Goal: Transaction & Acquisition: Book appointment/travel/reservation

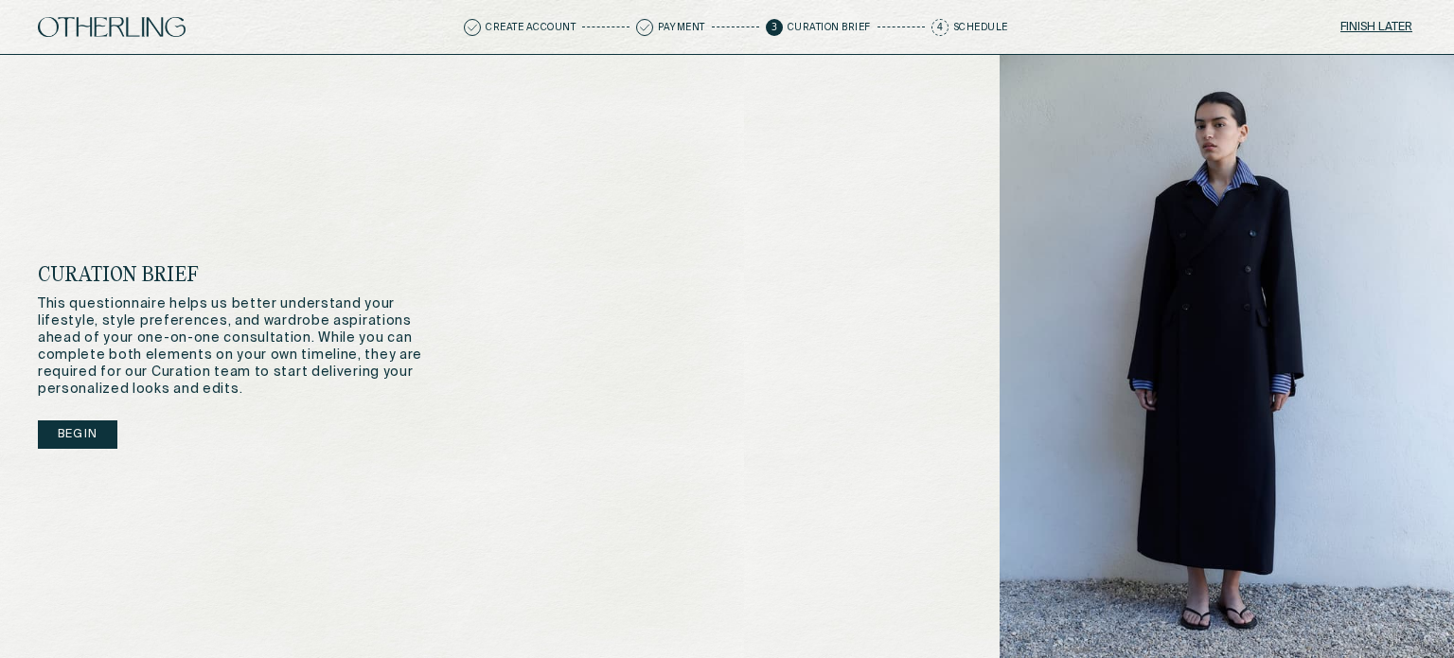
click at [80, 441] on button "Begin" at bounding box center [78, 434] width 80 height 28
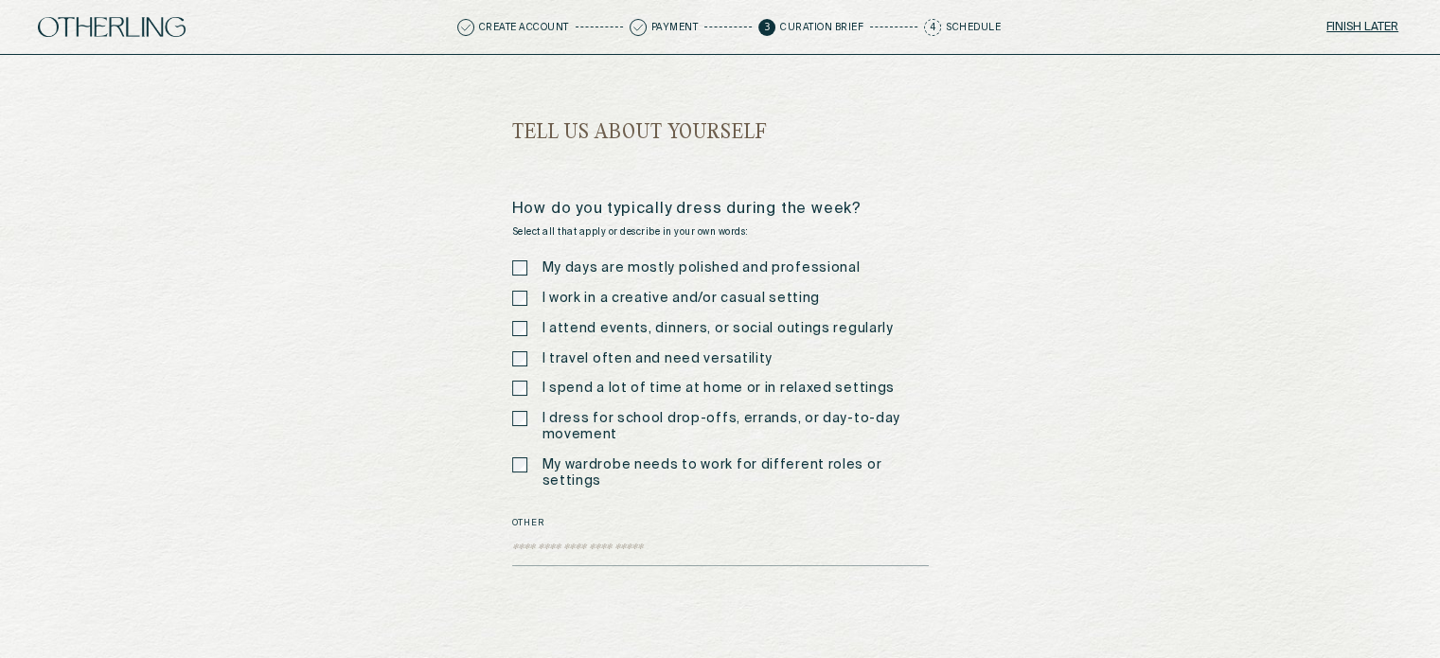
click at [526, 276] on div "My days are mostly polished and professional I work in a creative and/or casual…" at bounding box center [720, 374] width 417 height 228
click at [606, 538] on textarea "Other" at bounding box center [720, 552] width 417 height 28
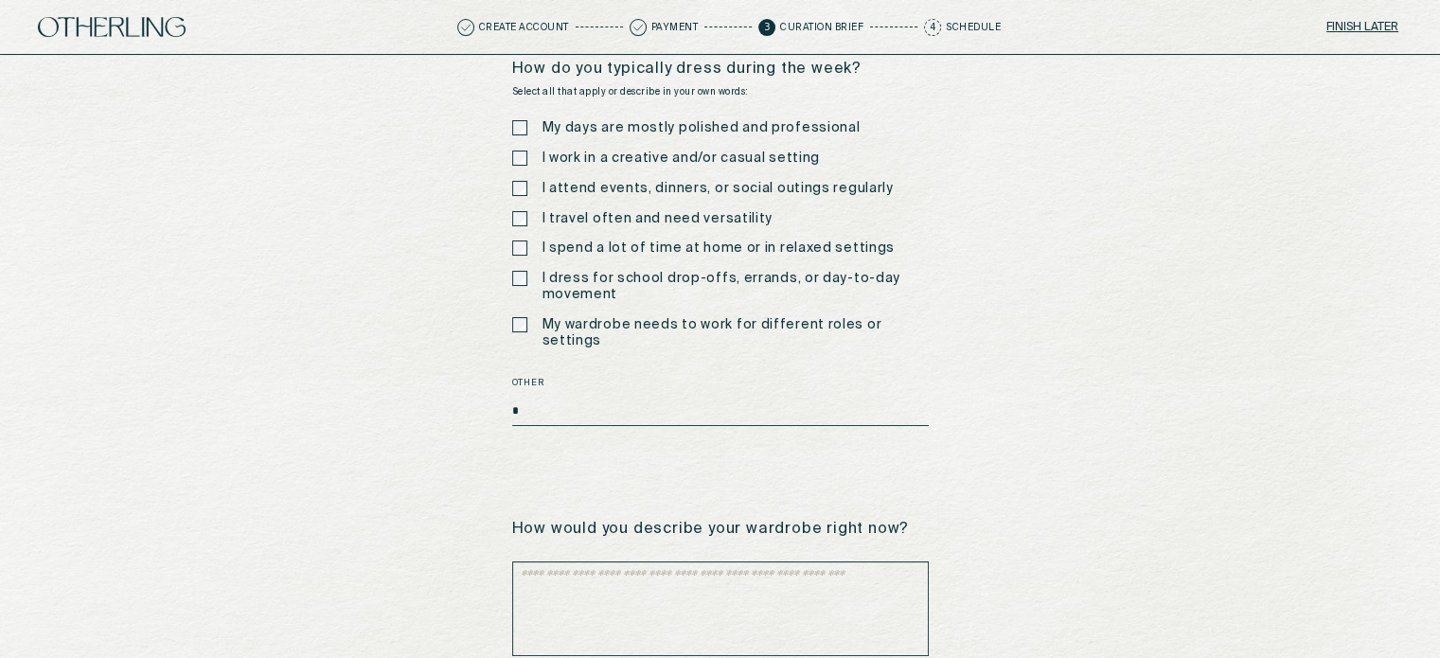
type textarea "*"
click at [594, 601] on textarea at bounding box center [720, 608] width 417 height 95
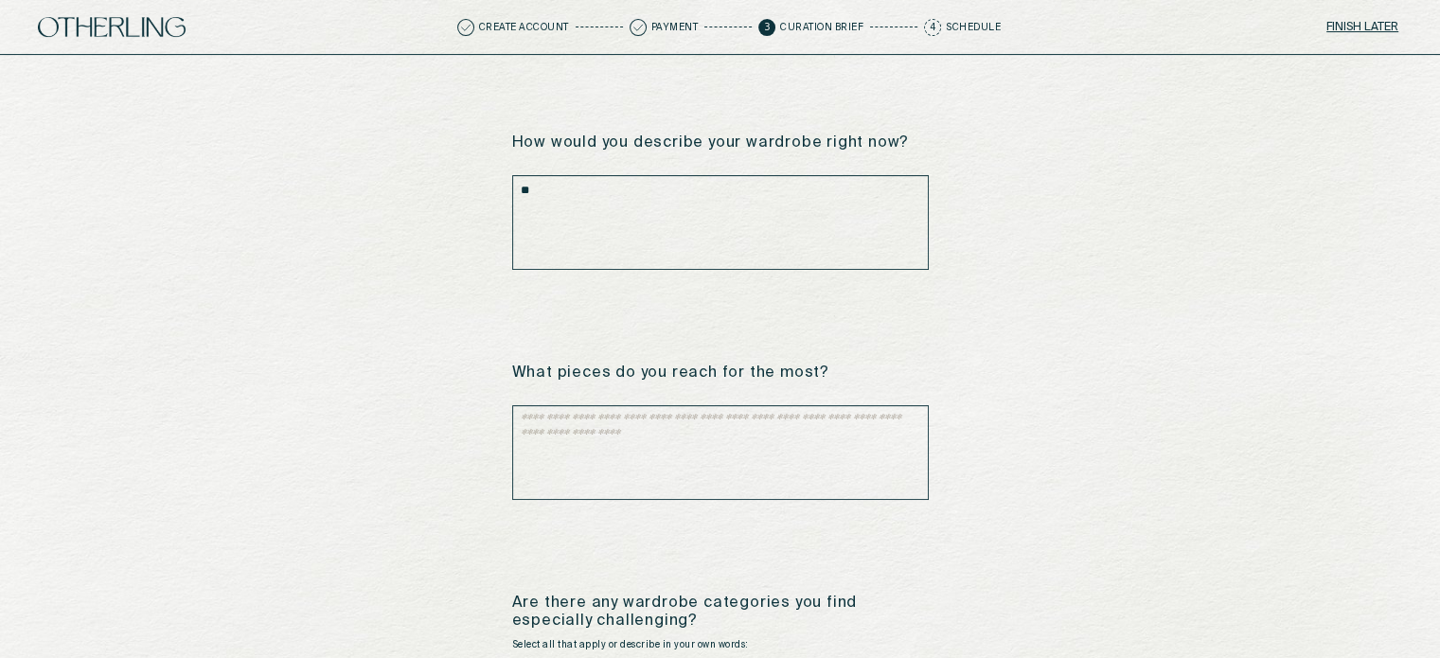
scroll to position [525, 0]
type textarea "**"
click at [583, 406] on textarea at bounding box center [720, 453] width 417 height 95
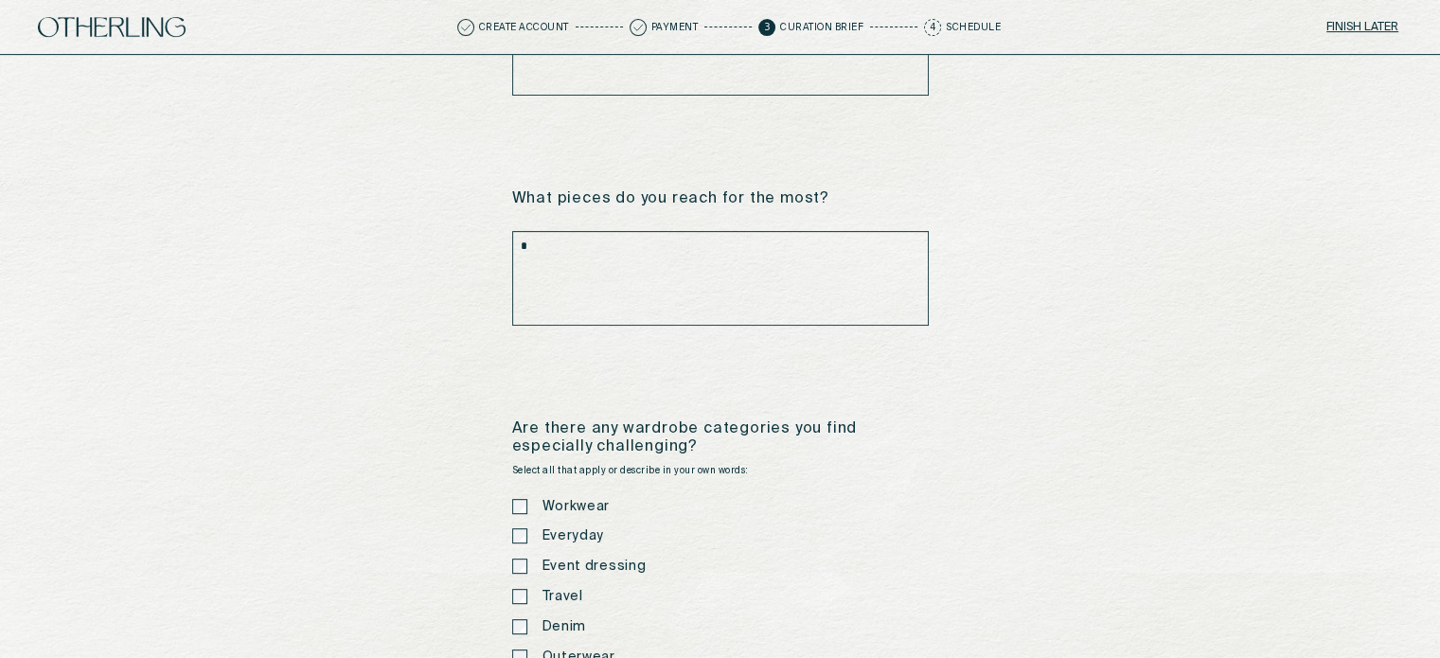
type textarea "*"
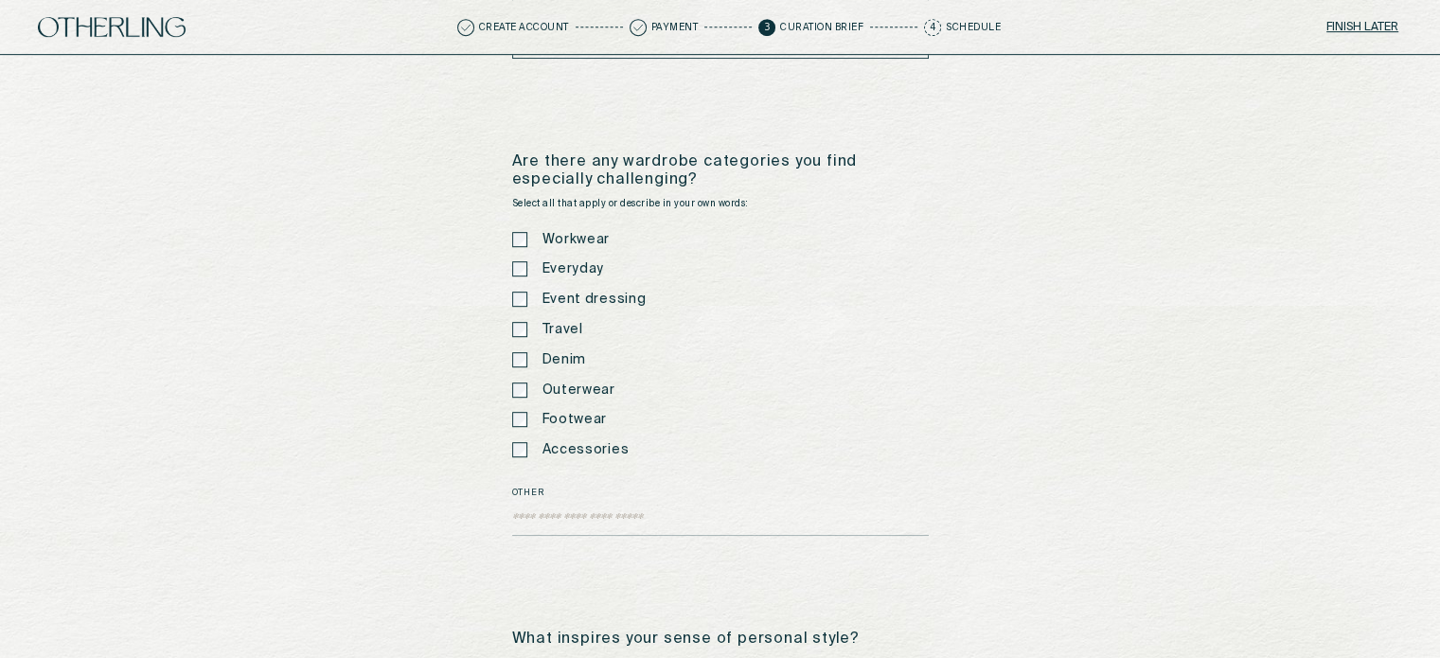
scroll to position [939, 0]
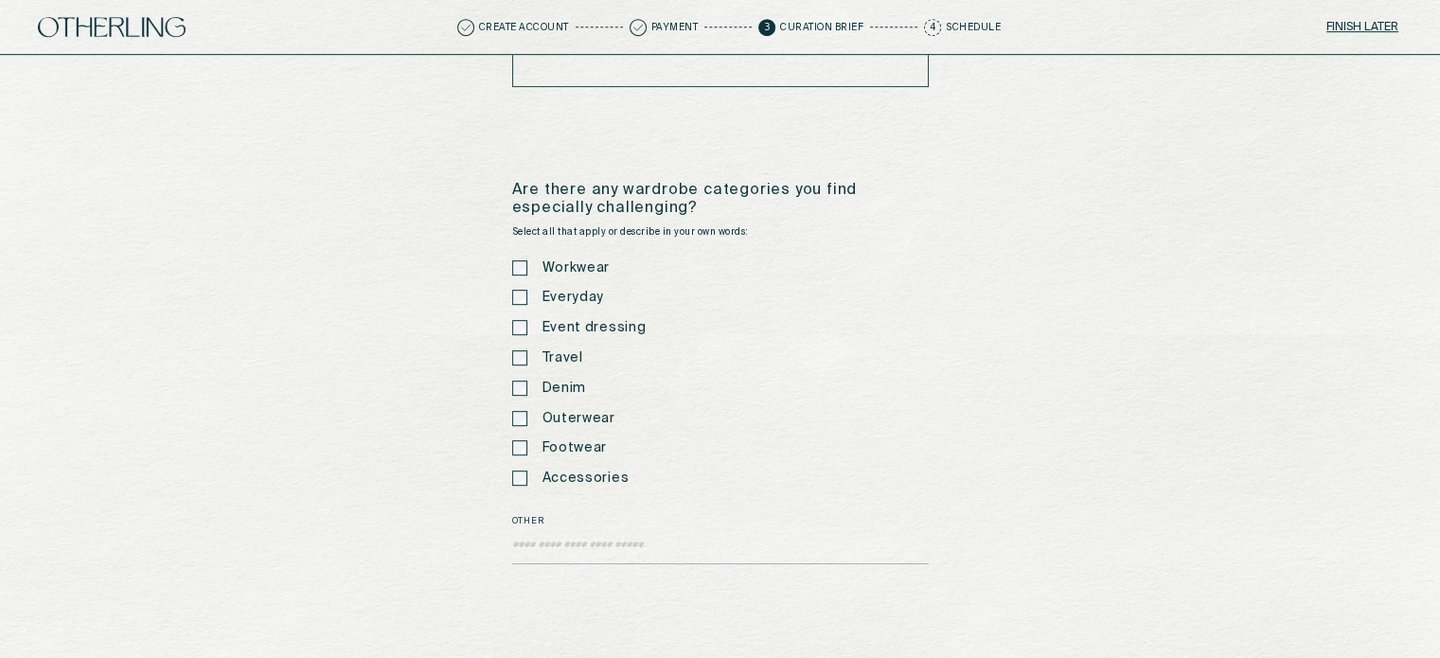
click at [549, 515] on label "Other" at bounding box center [720, 521] width 417 height 13
click at [549, 536] on textarea "Other" at bounding box center [720, 550] width 417 height 28
click at [557, 536] on textarea "Other" at bounding box center [720, 550] width 417 height 28
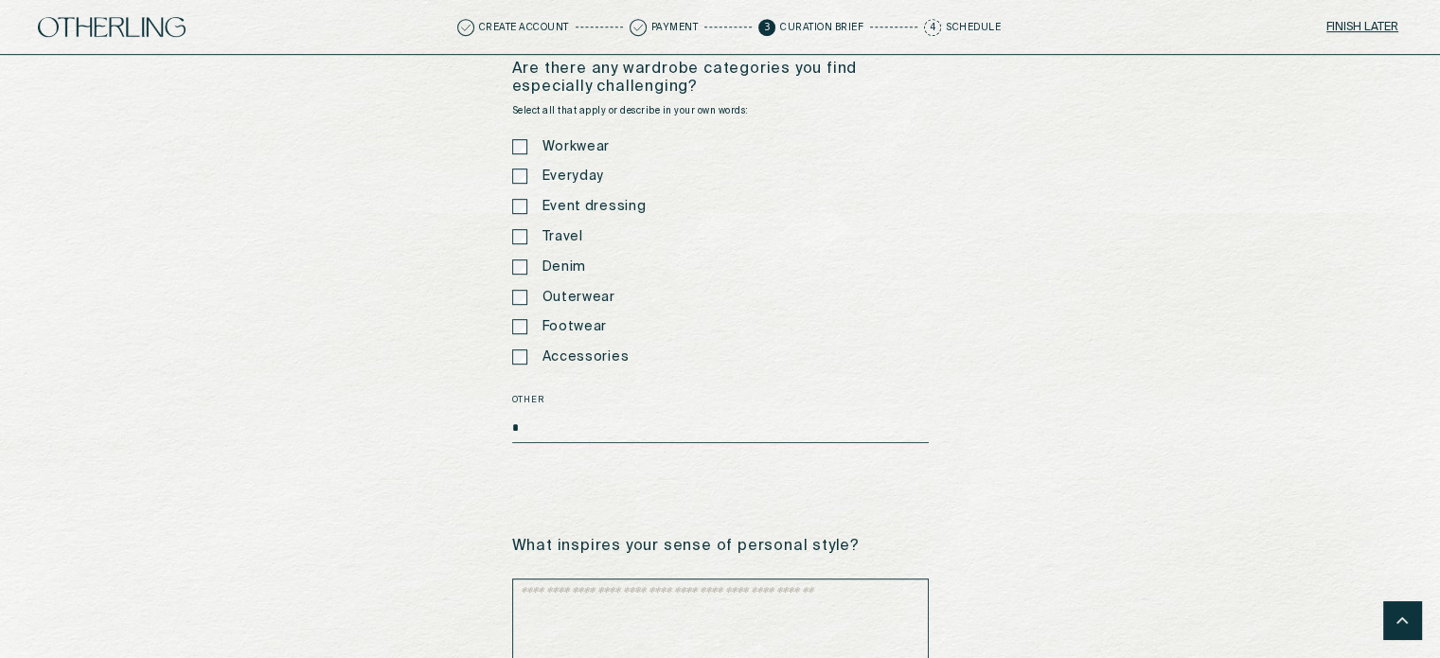
type textarea "*"
click at [584, 605] on textarea at bounding box center [720, 625] width 417 height 95
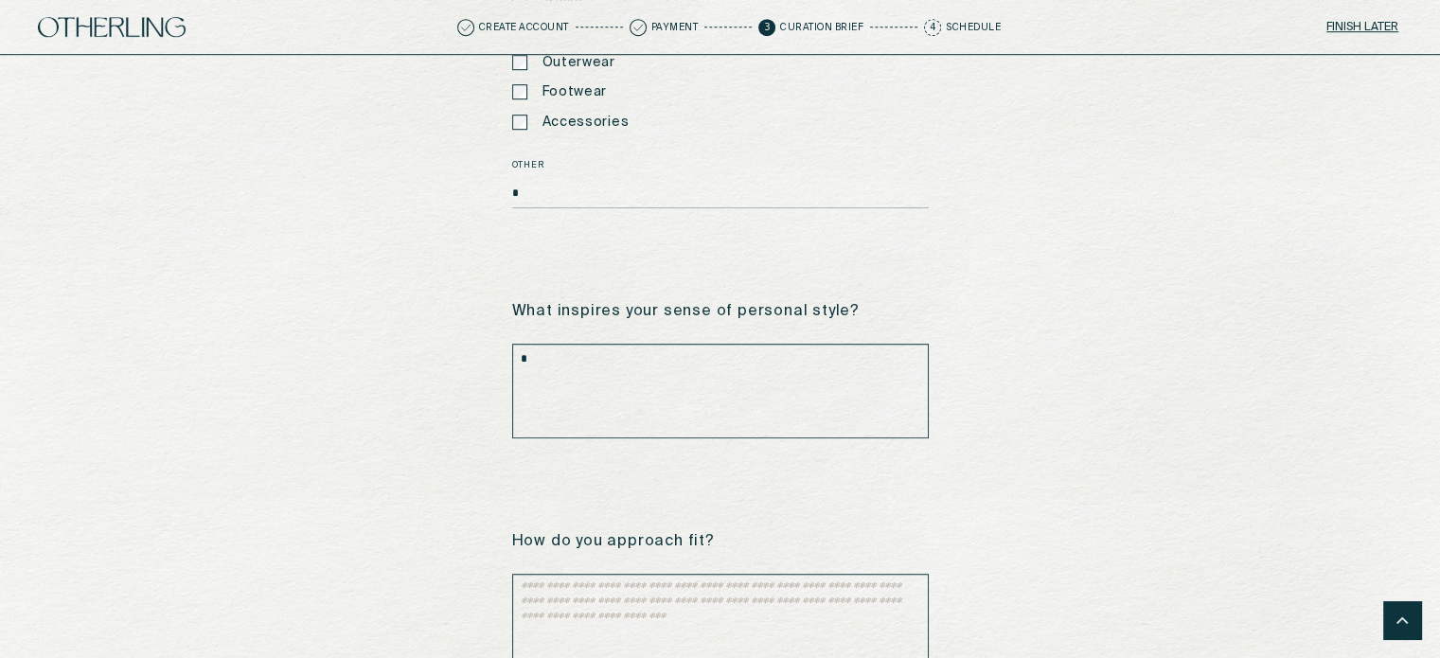
type textarea "*"
click at [584, 604] on textarea at bounding box center [720, 621] width 417 height 95
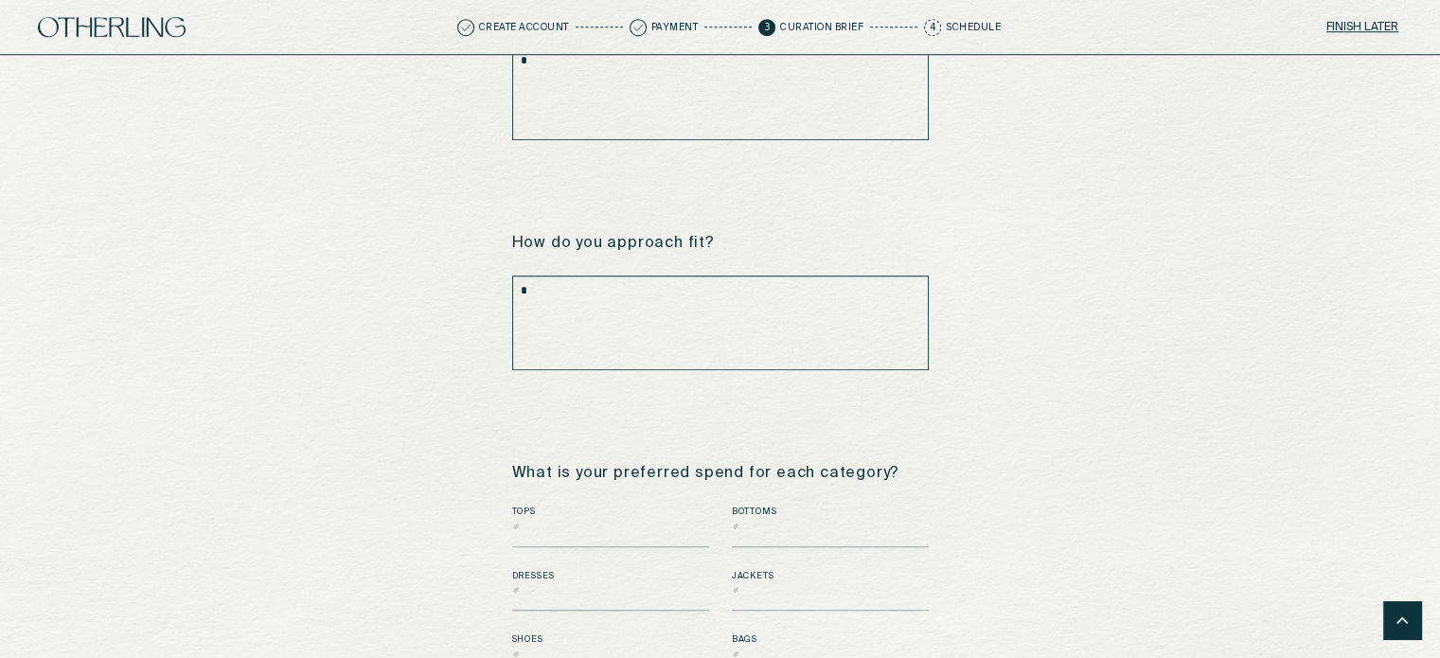
scroll to position [1597, 0]
type textarea "*"
click at [544, 515] on input "text" at bounding box center [610, 529] width 197 height 28
type input "****"
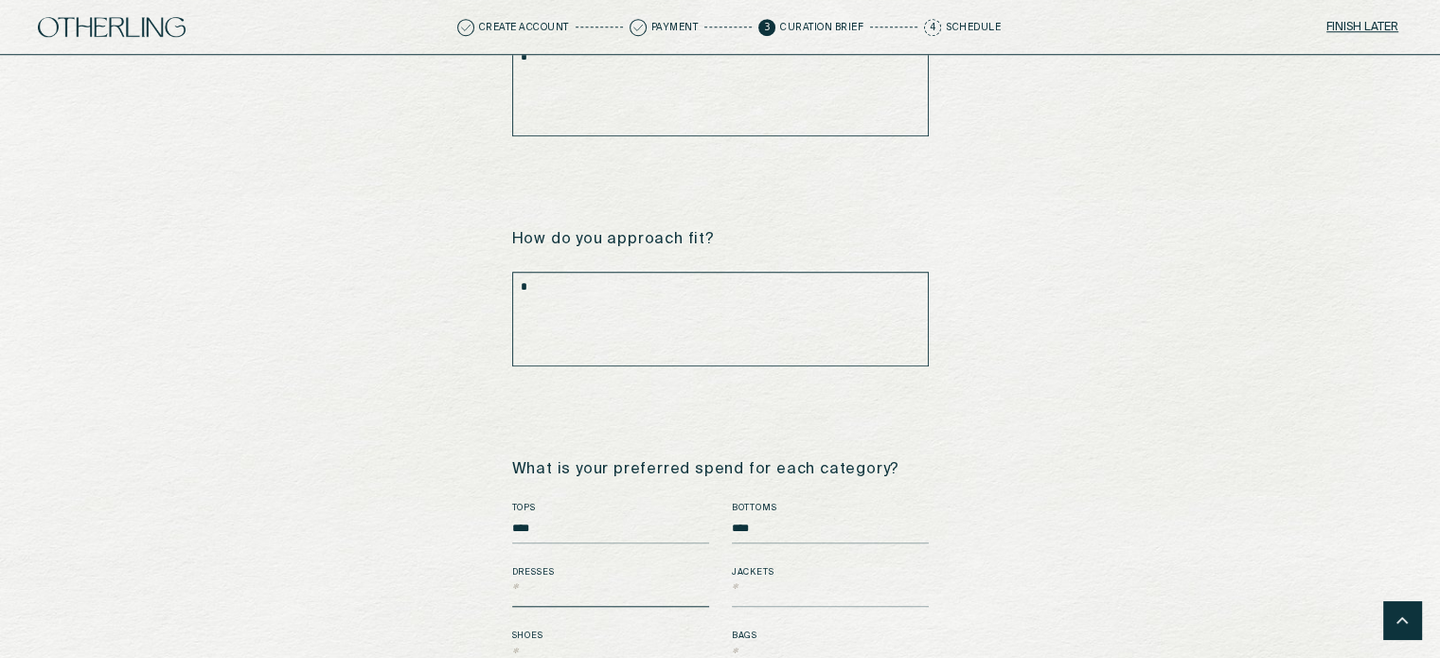
type input "**"
type input "****"
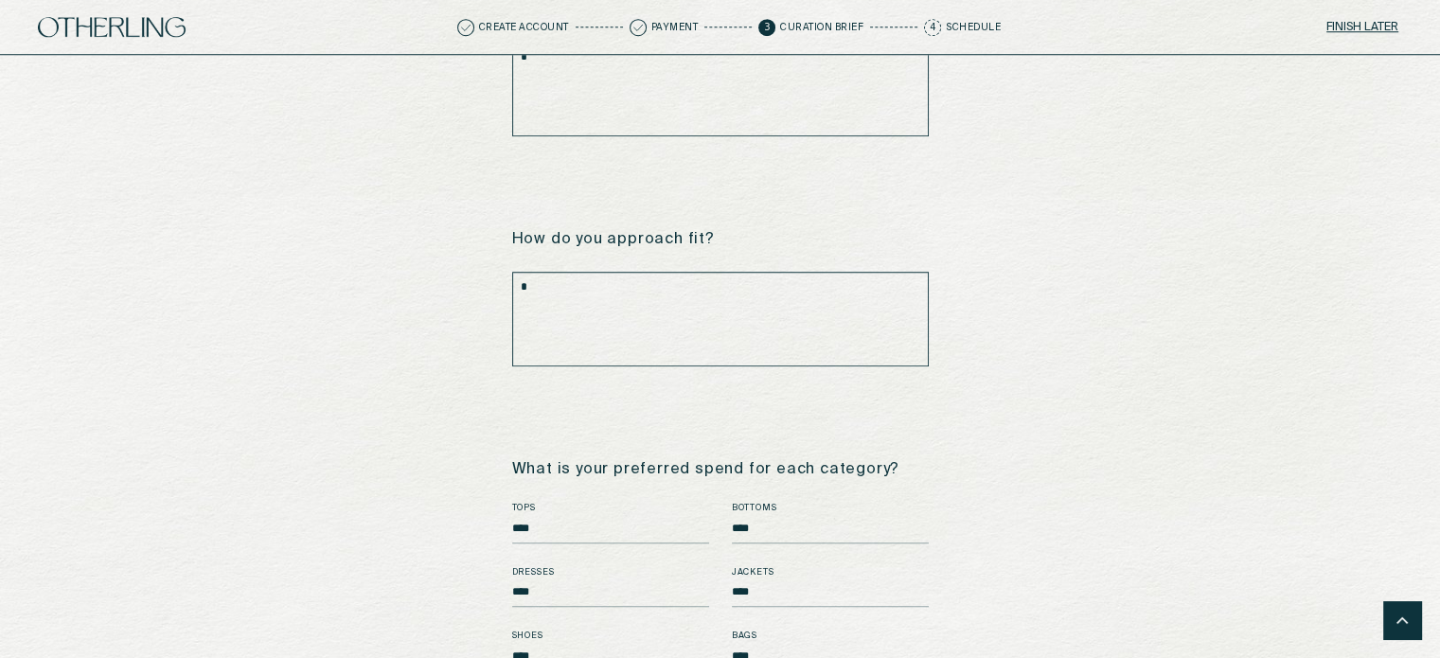
scroll to position [1973, 0]
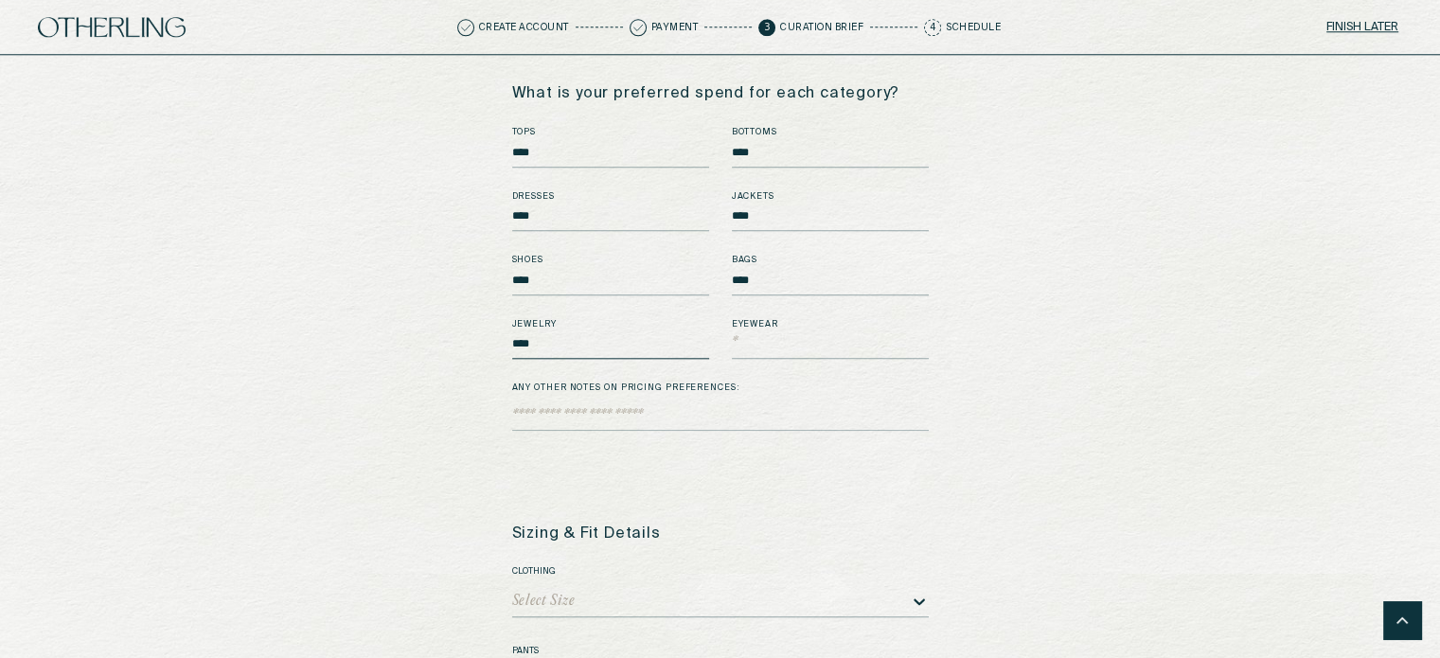
type input "****"
type input "**"
type input "****"
type textarea "*"
click at [653, 593] on div "Select Size" at bounding box center [720, 602] width 417 height 30
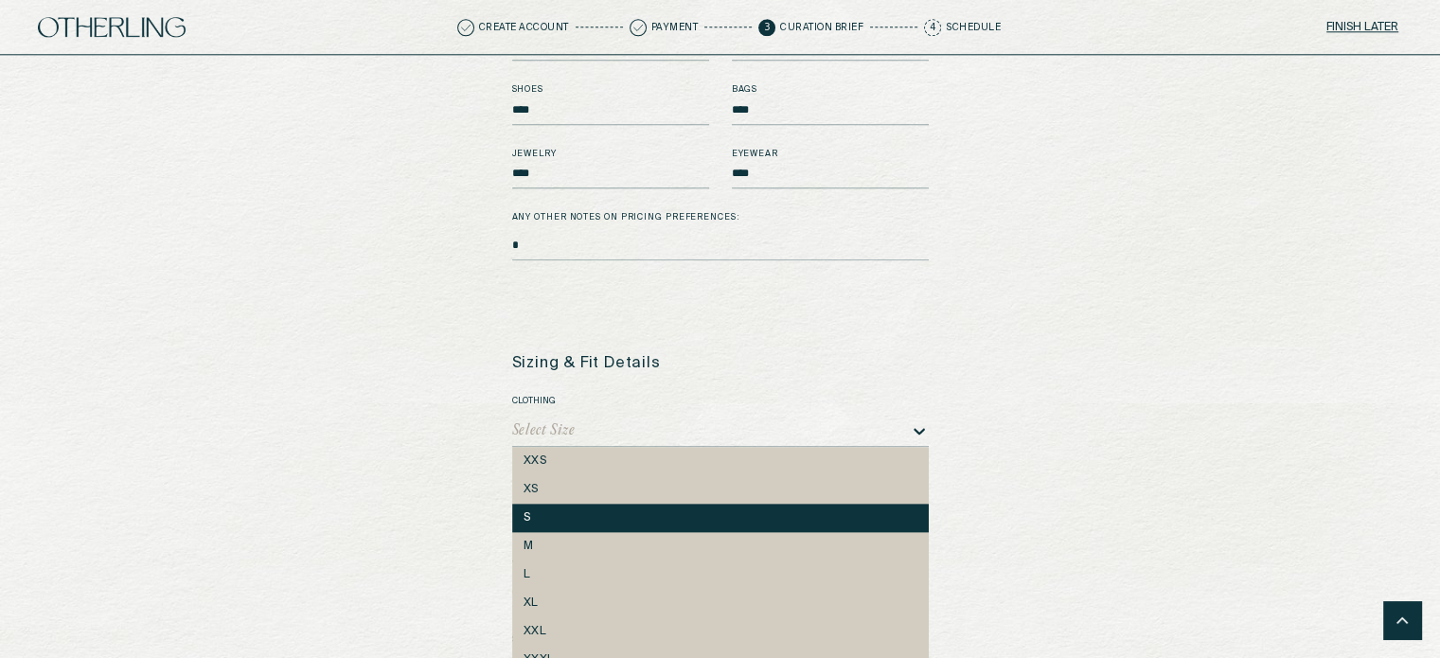
click at [567, 510] on div "S" at bounding box center [720, 518] width 417 height 28
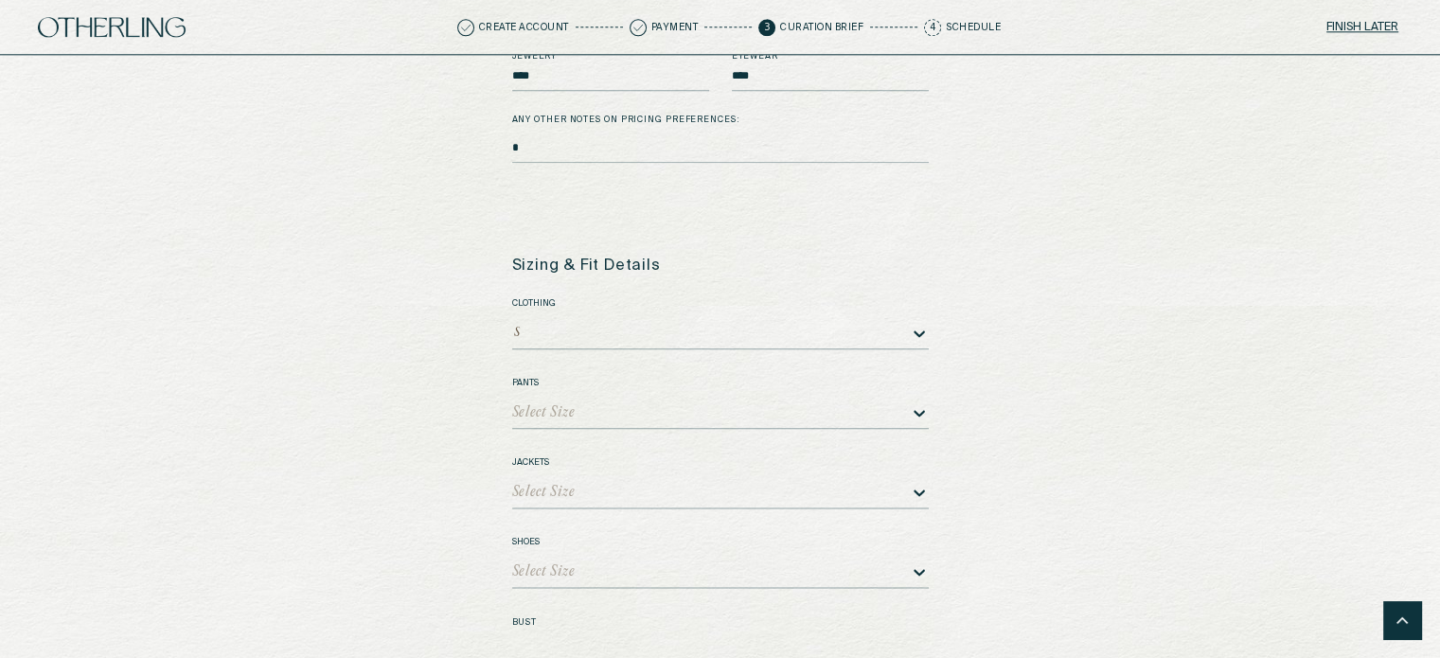
click at [560, 420] on div "Clothing option S, selected. S Pants Select Size Jackets Select Size Shoes Sele…" at bounding box center [720, 636] width 417 height 676
click at [564, 401] on div "Select Size" at bounding box center [720, 414] width 417 height 30
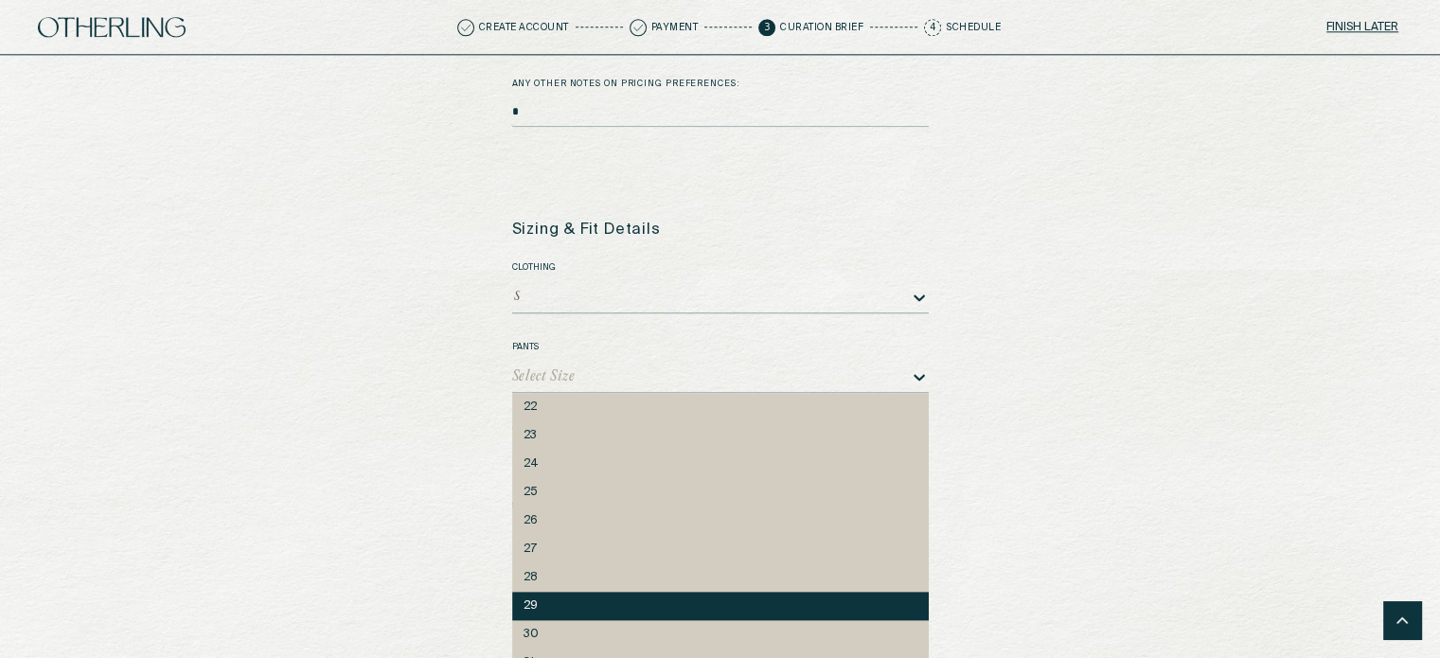
scroll to position [2280, 0]
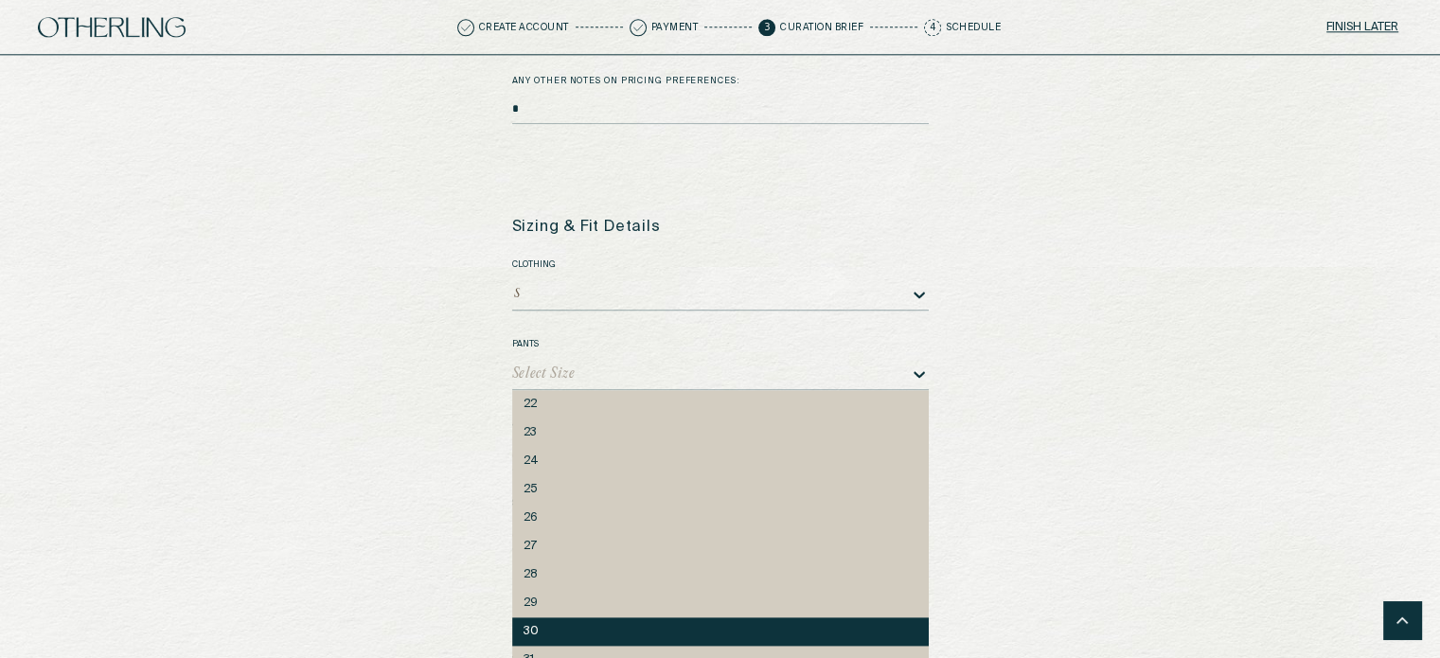
click at [566, 625] on div "30" at bounding box center [721, 631] width 394 height 13
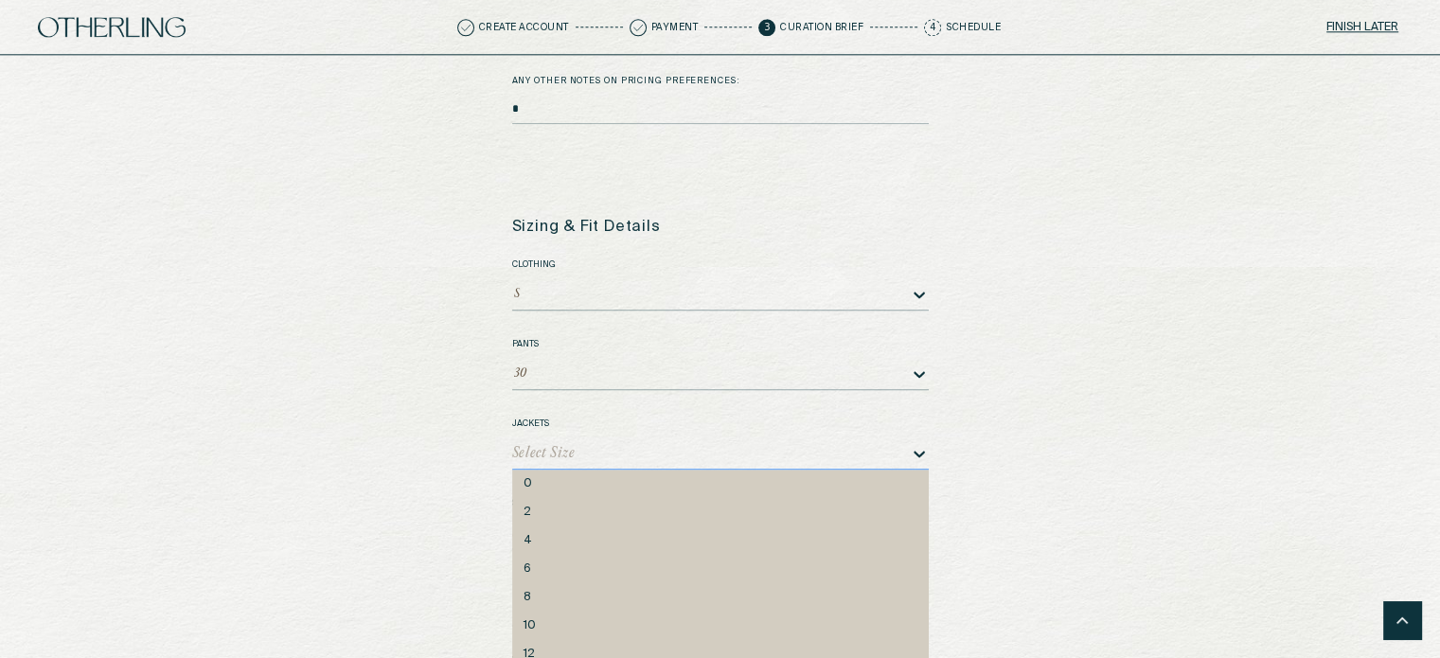
click at [589, 439] on div "10 results available. Use Up and Down to choose options, press Enter to select …" at bounding box center [720, 454] width 417 height 30
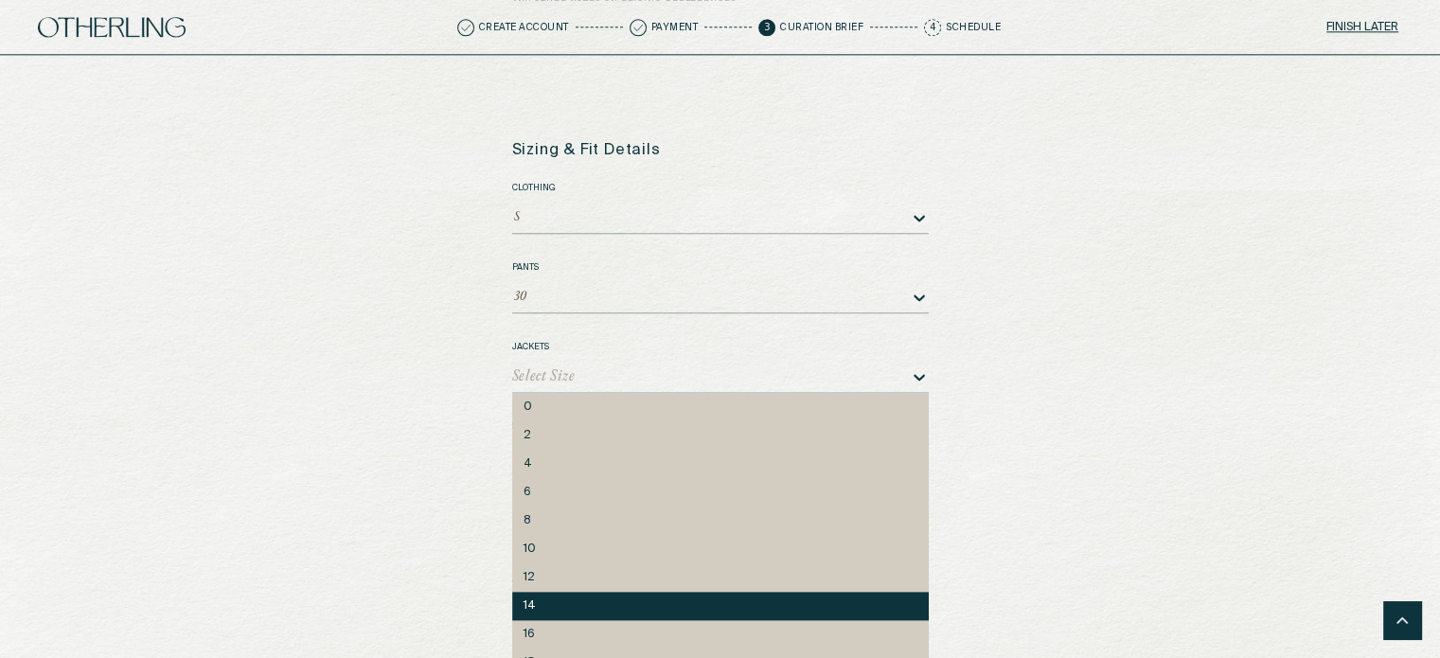
scroll to position [2359, 0]
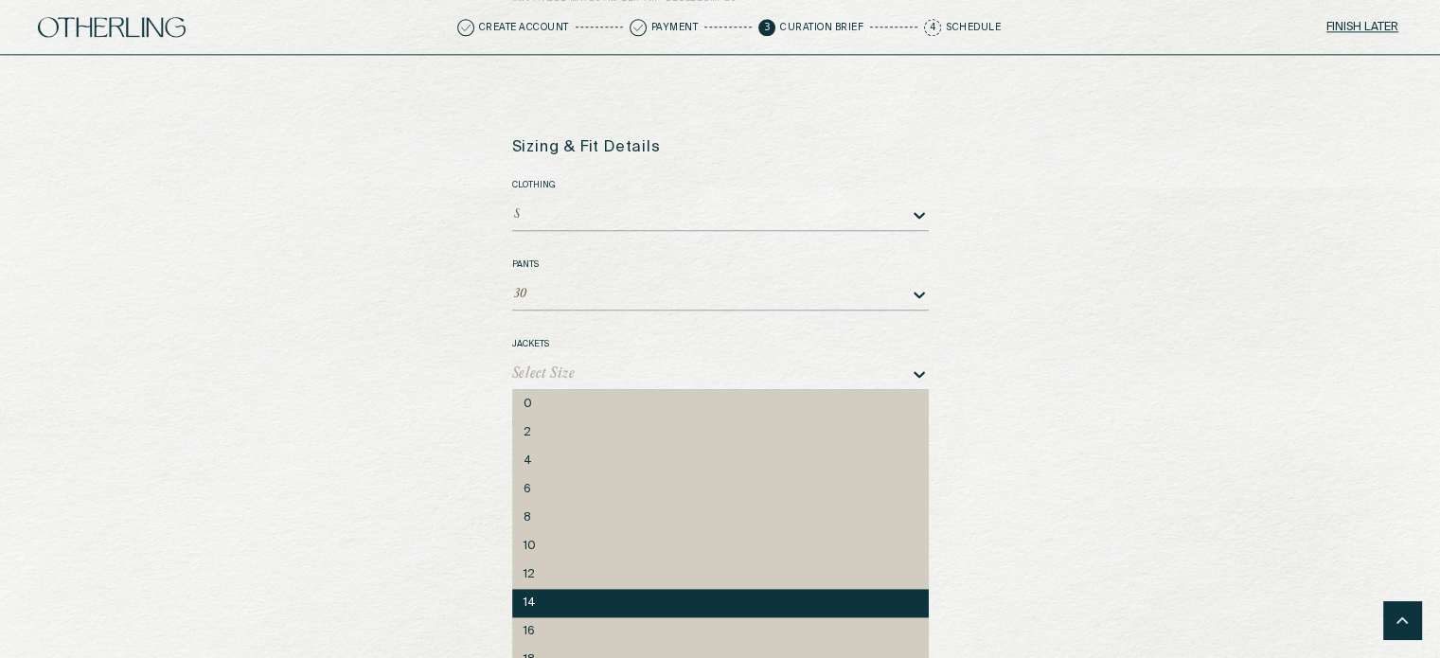
click at [605, 596] on div "14" at bounding box center [721, 602] width 394 height 13
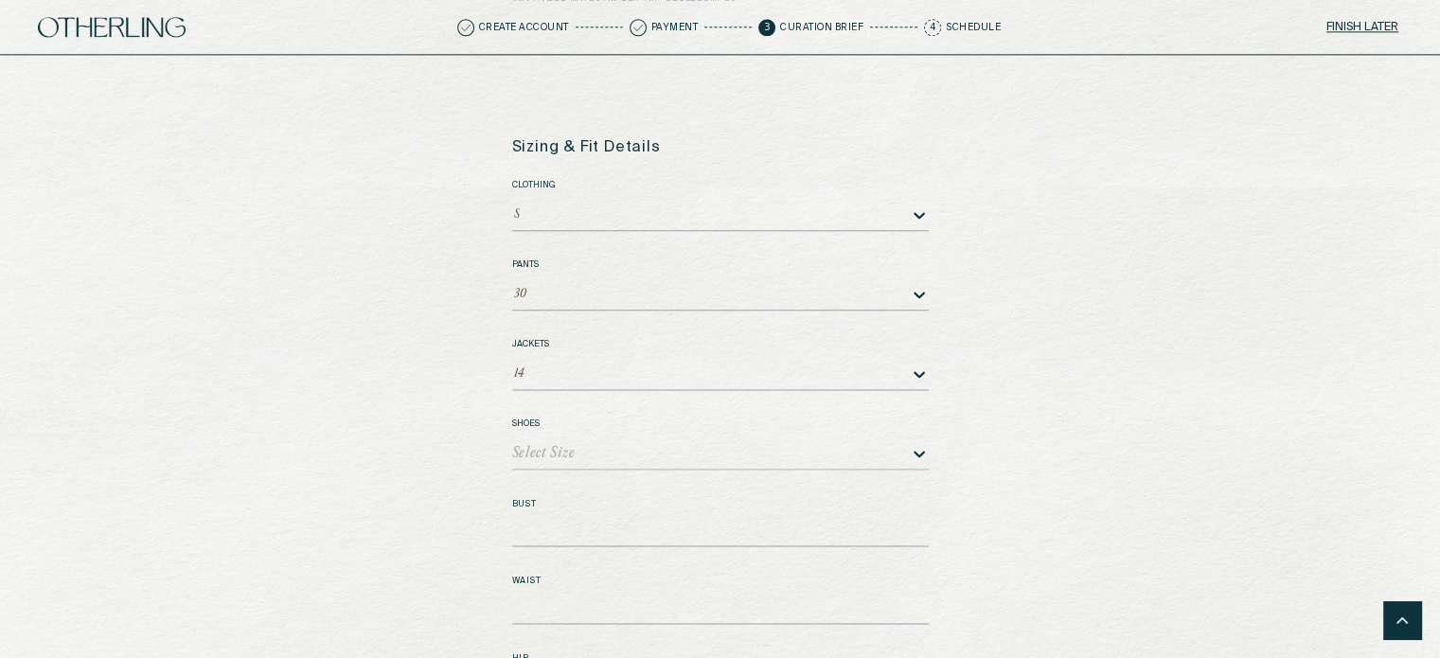
click at [568, 447] on div "Select Size" at bounding box center [543, 453] width 63 height 13
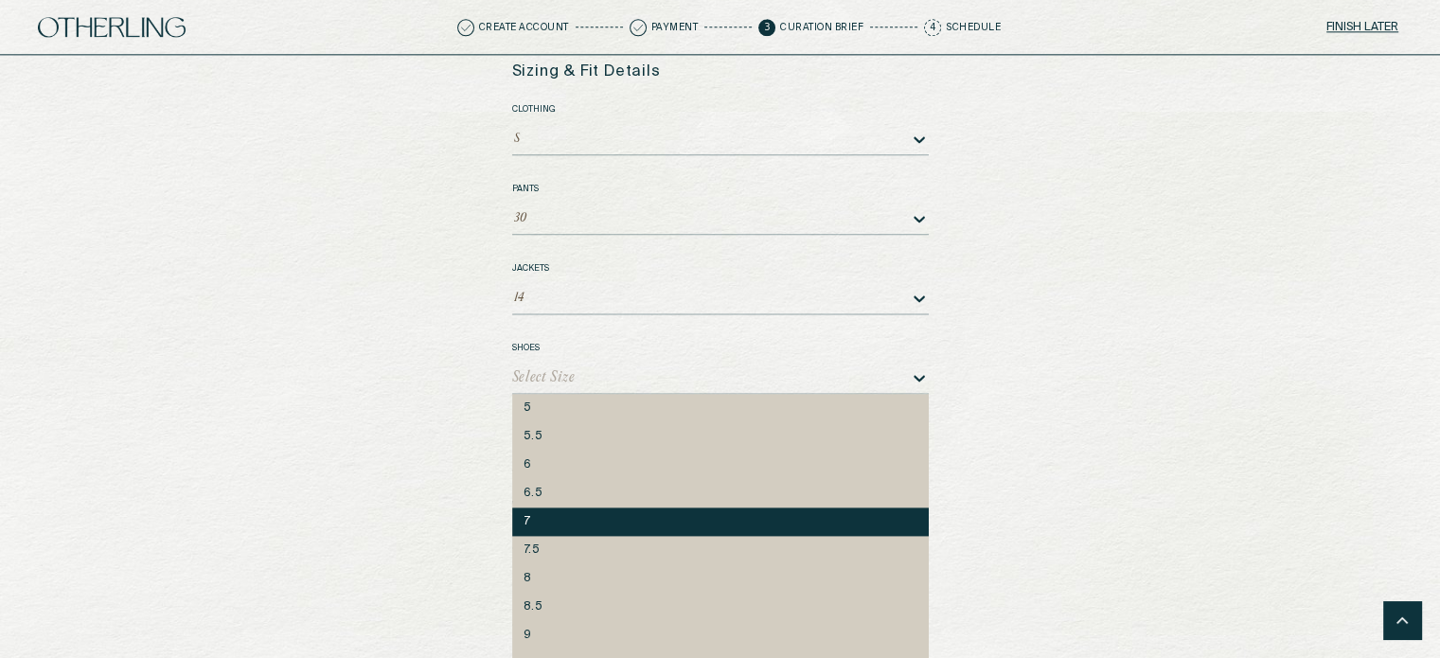
scroll to position [2439, 0]
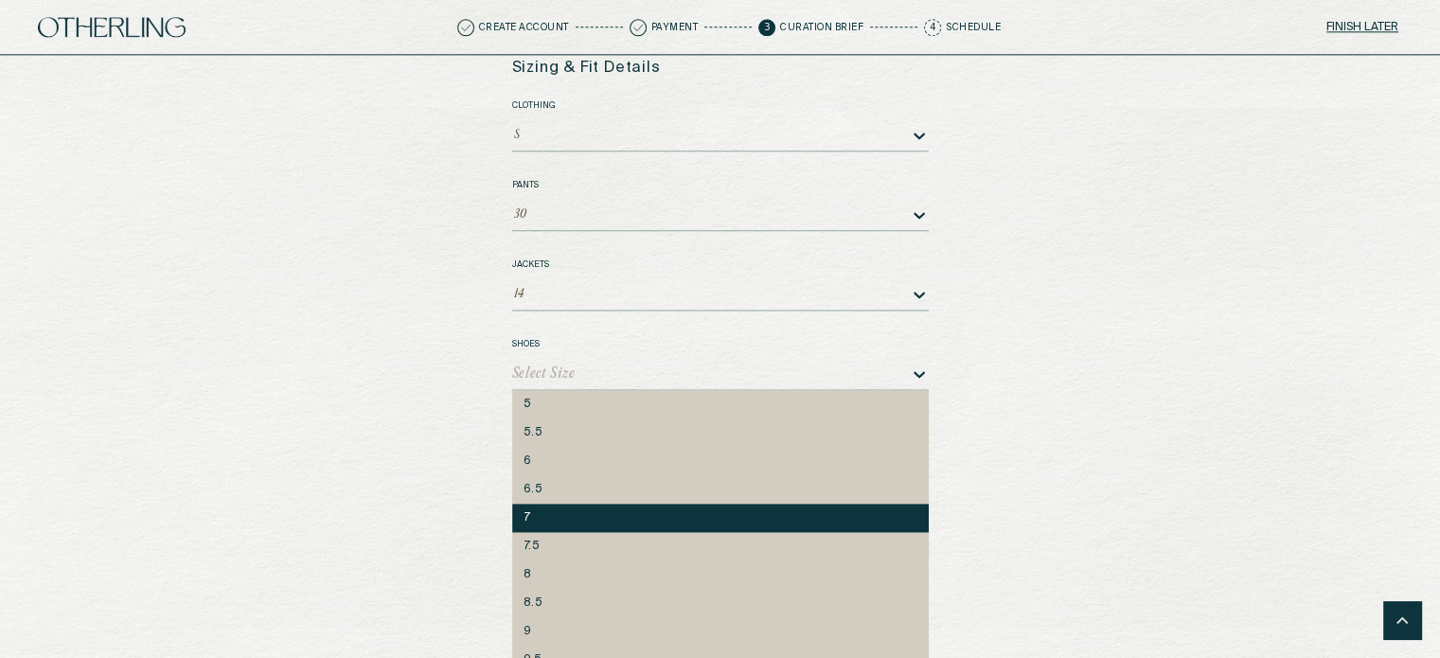
click at [554, 511] on div "7" at bounding box center [721, 517] width 394 height 13
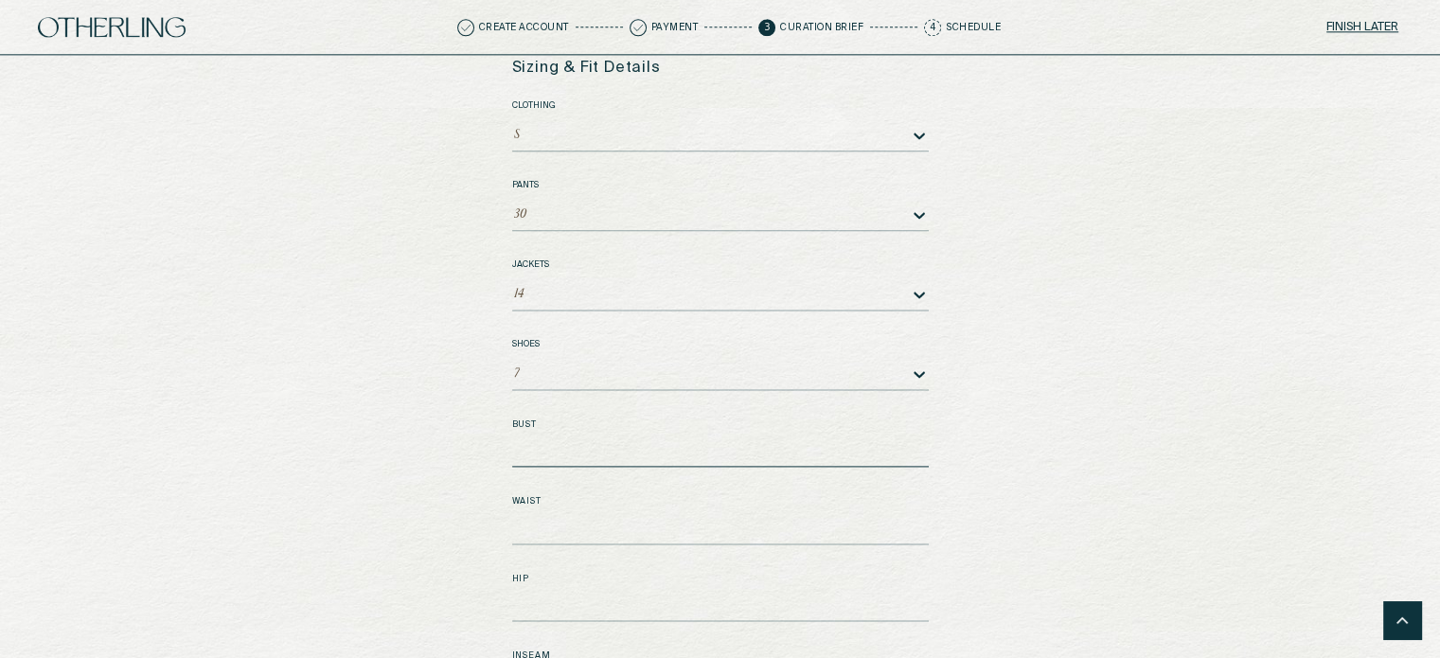
click at [564, 444] on textarea "Bust" at bounding box center [720, 452] width 417 height 28
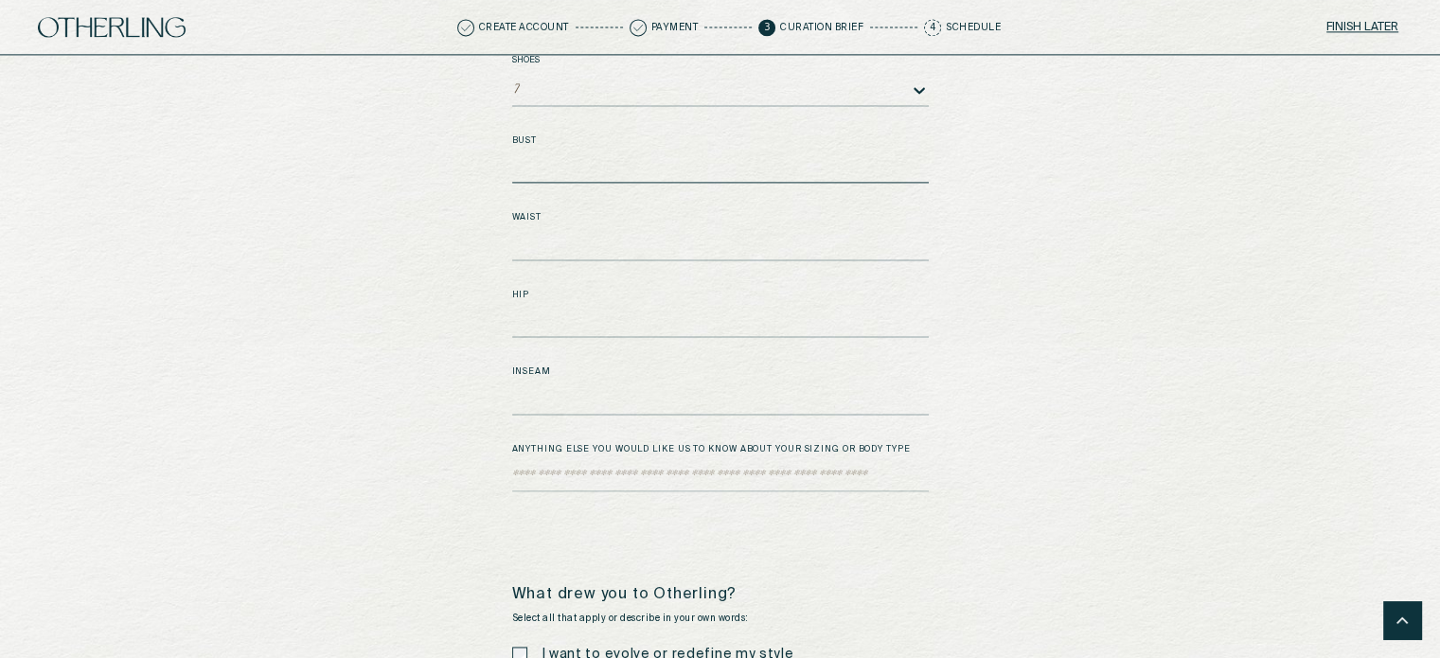
scroll to position [2806, 0]
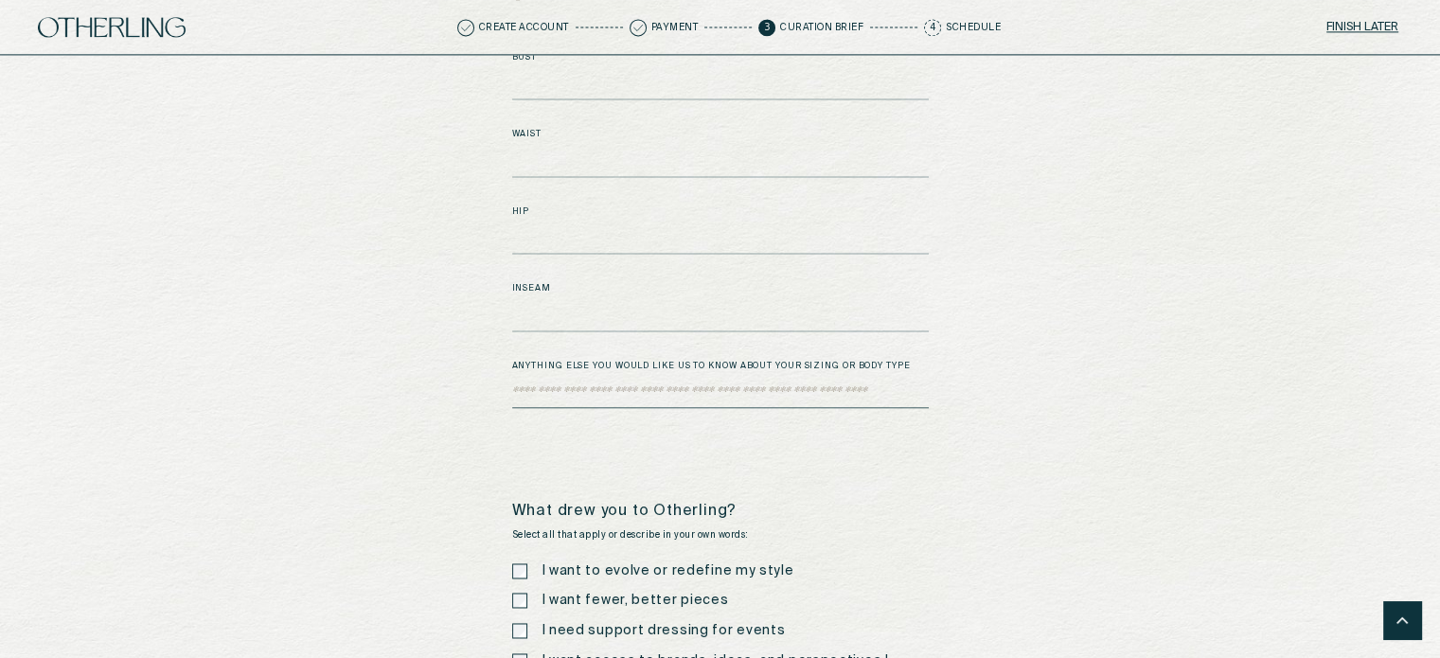
click at [595, 380] on textarea "Bust" at bounding box center [720, 394] width 417 height 28
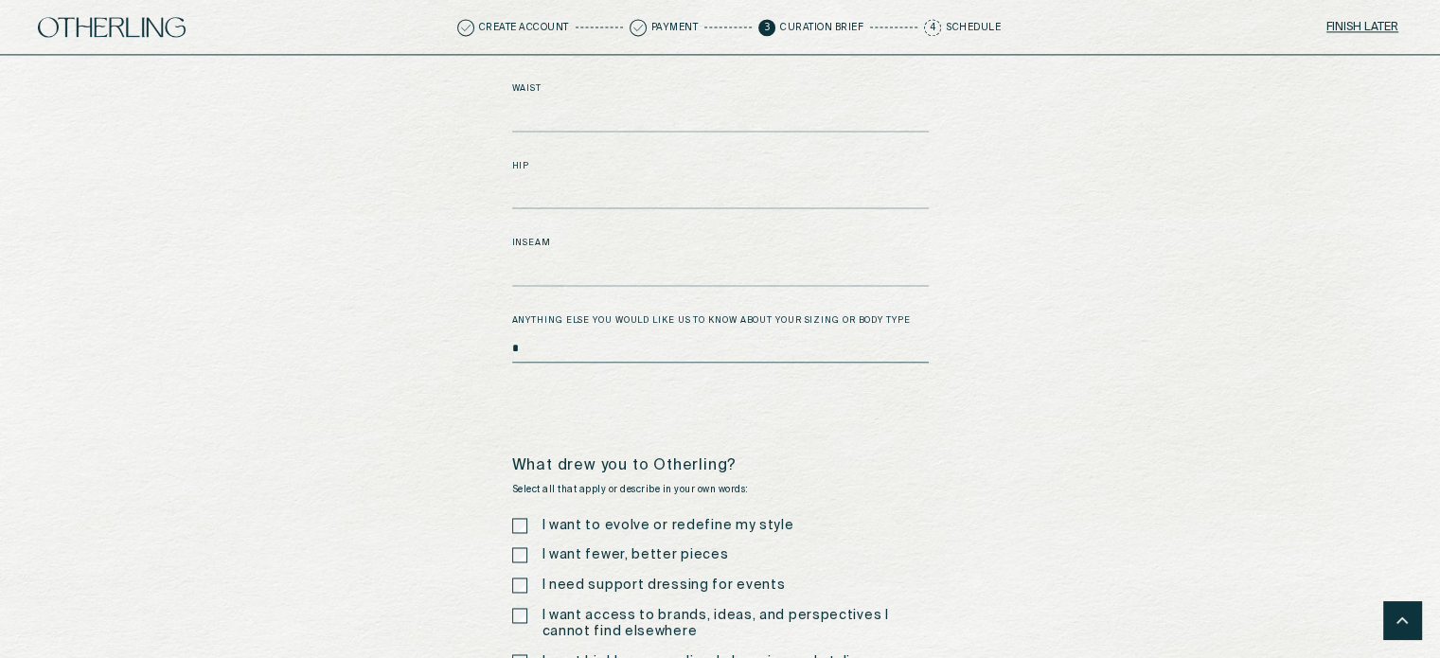
type textarea "*"
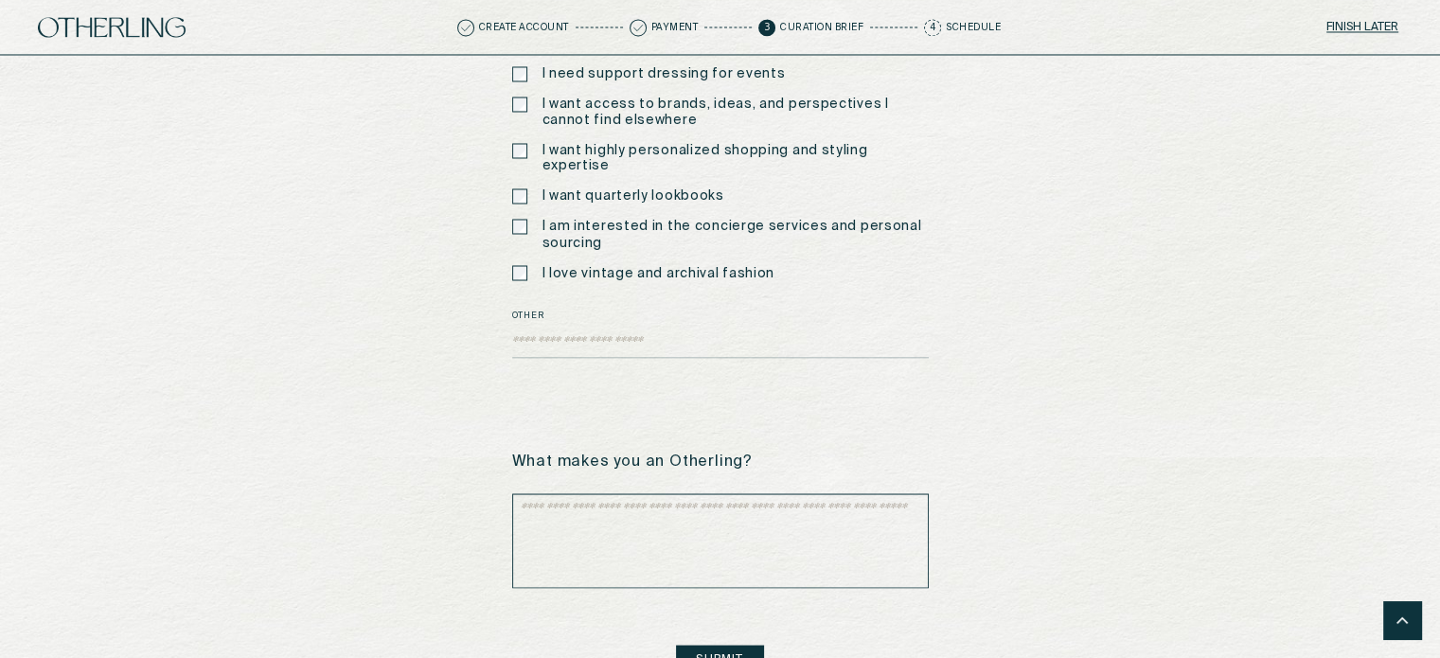
scroll to position [3393, 0]
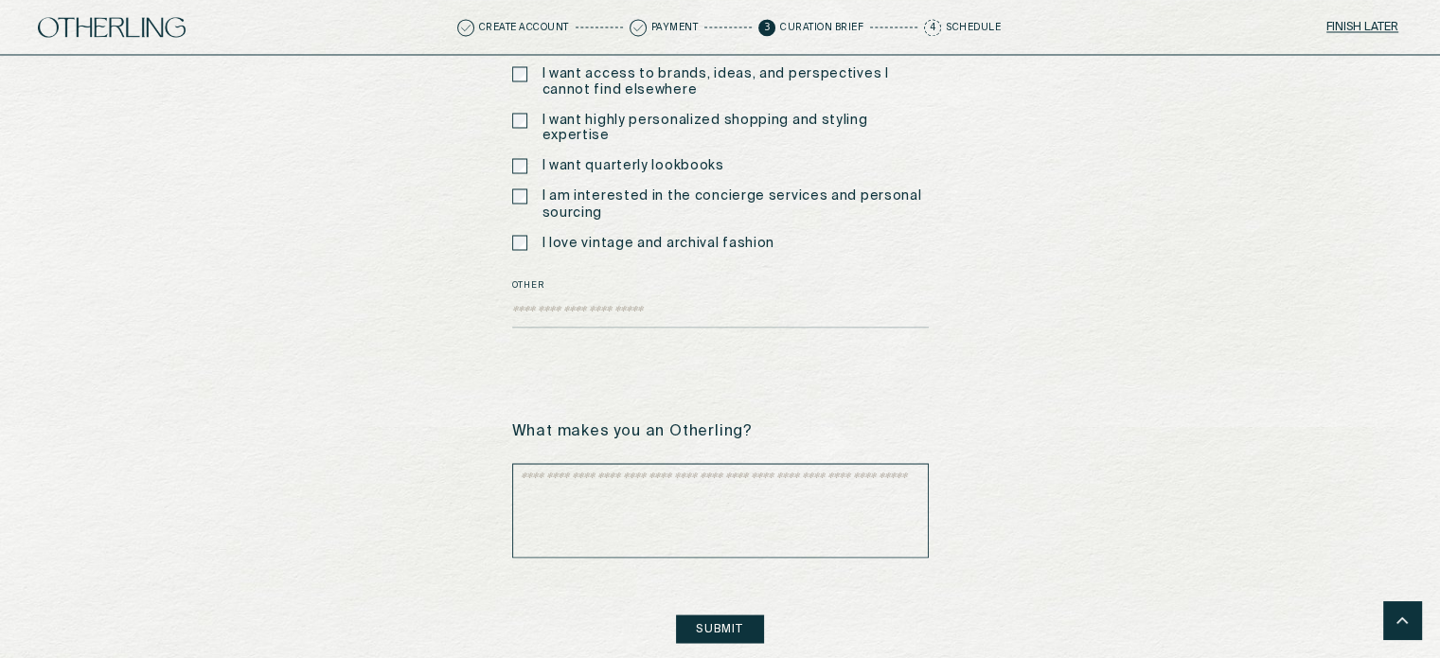
click at [526, 235] on div "I love vintage and archival fashion" at bounding box center [643, 243] width 263 height 16
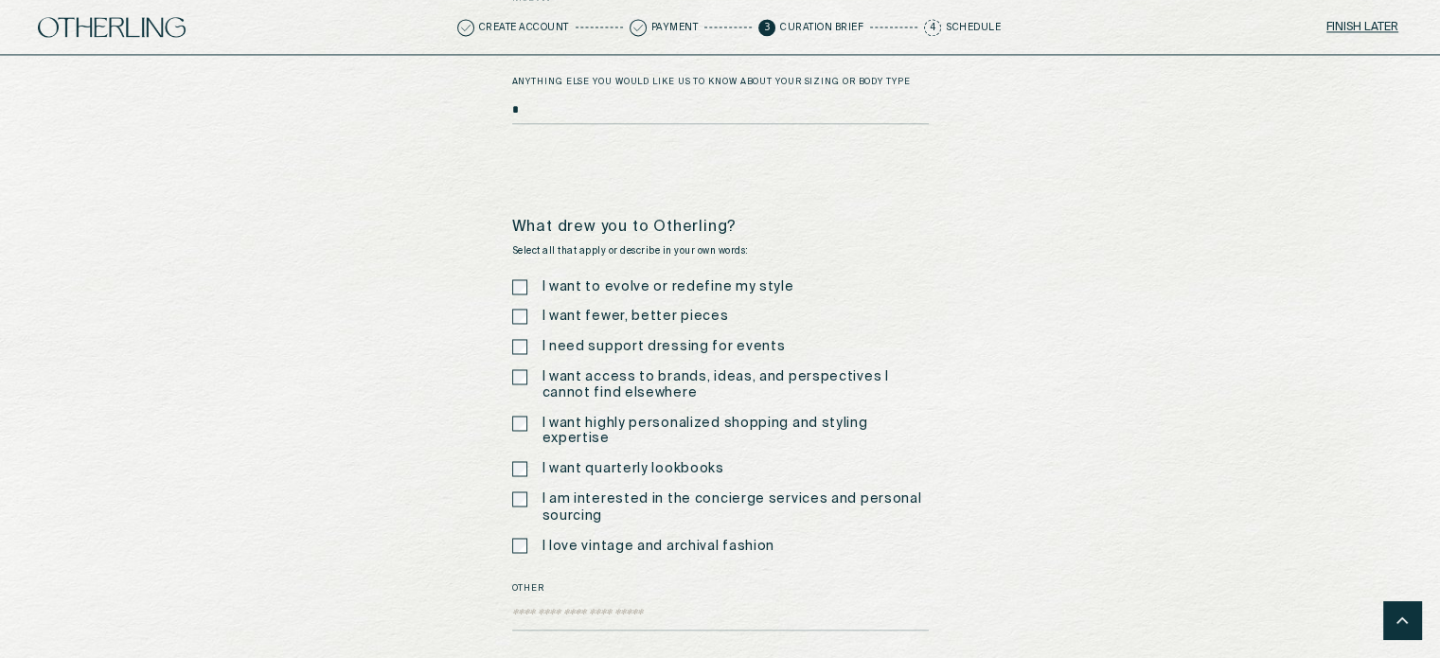
scroll to position [3412, 0]
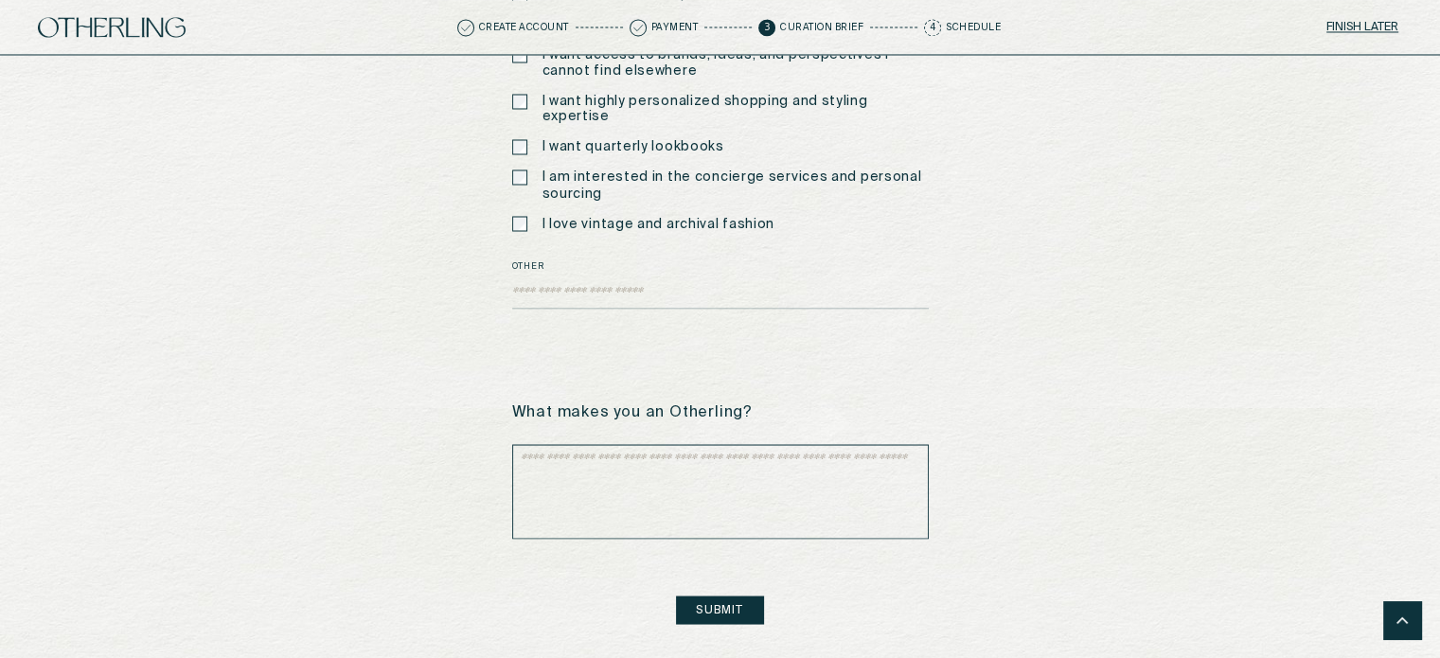
click at [693, 444] on textarea at bounding box center [720, 491] width 417 height 95
type textarea "*"
click at [615, 280] on textarea "Other" at bounding box center [720, 294] width 417 height 28
type textarea "*"
click at [711, 595] on button "Submit" at bounding box center [719, 609] width 87 height 28
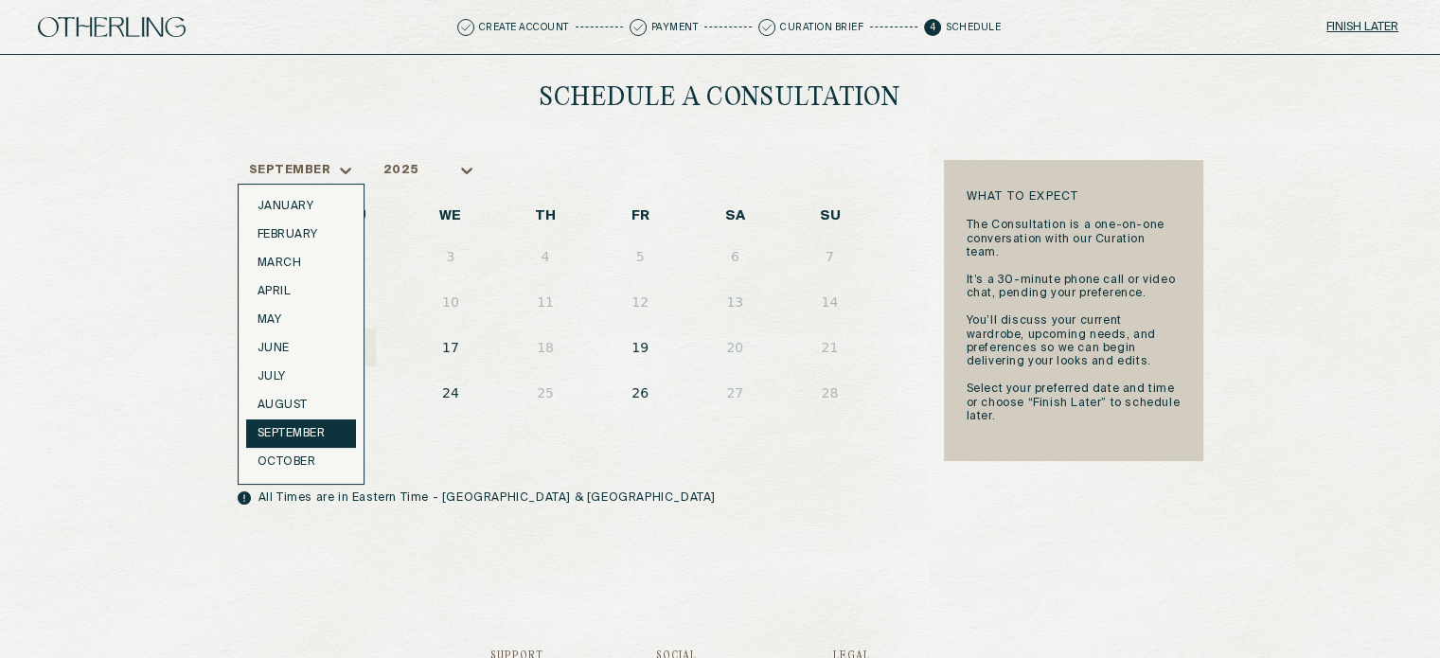
click at [323, 169] on div "September" at bounding box center [290, 170] width 82 height 13
click at [312, 461] on div "October" at bounding box center [301, 461] width 87 height 13
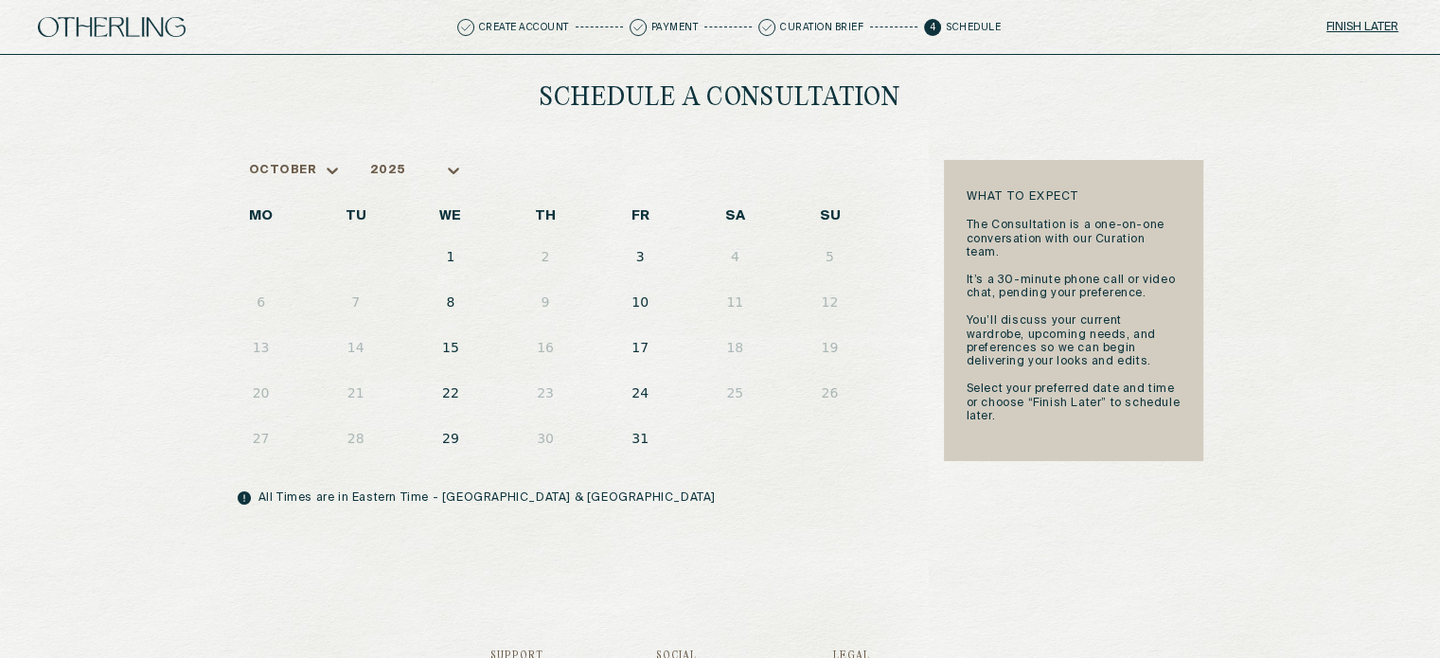
click at [451, 253] on button "1" at bounding box center [451, 257] width 40 height 38
click at [635, 247] on button "3" at bounding box center [640, 257] width 40 height 38
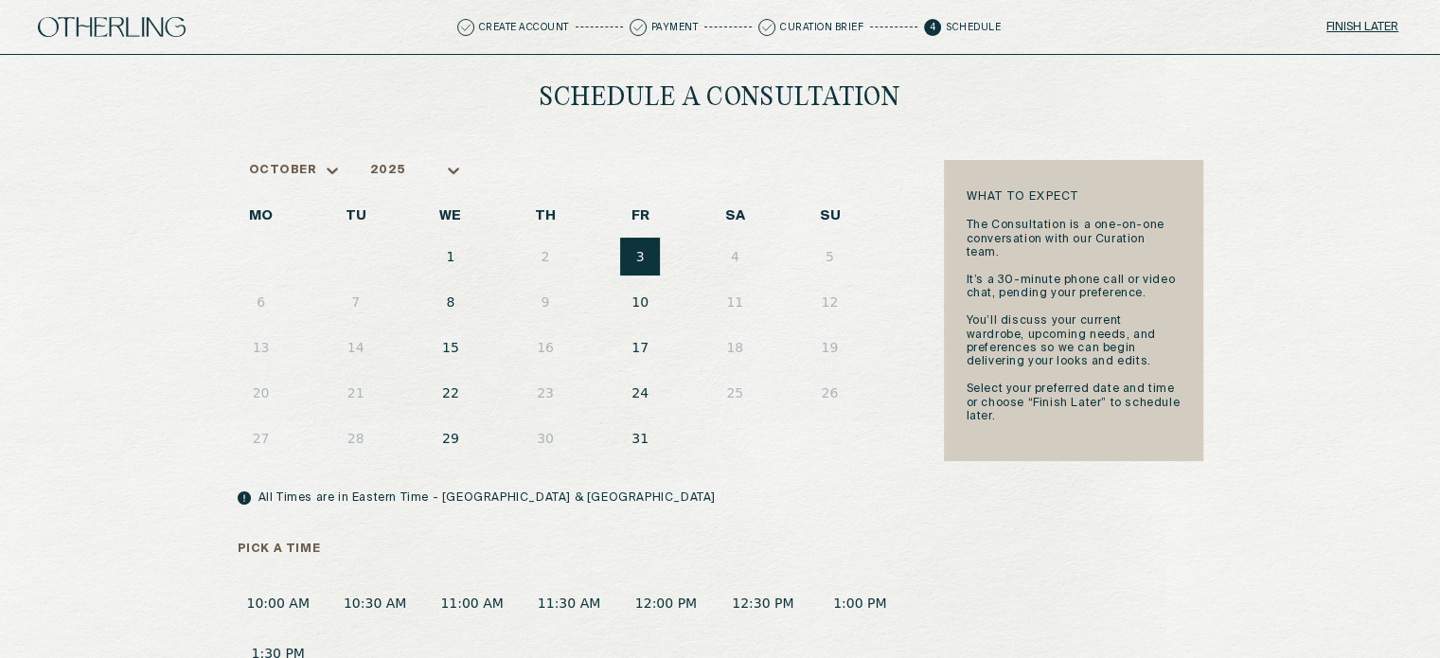
scroll to position [53, 0]
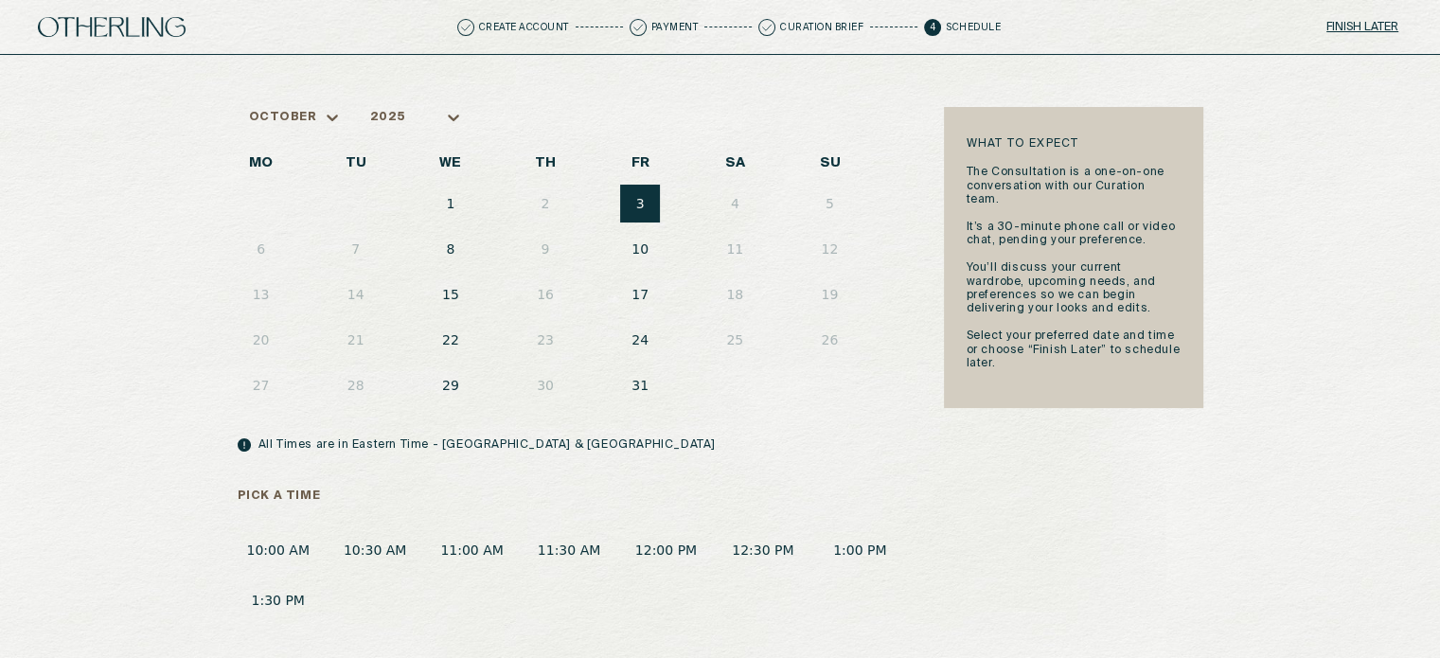
click at [469, 544] on button "11:00 AM" at bounding box center [471, 550] width 81 height 35
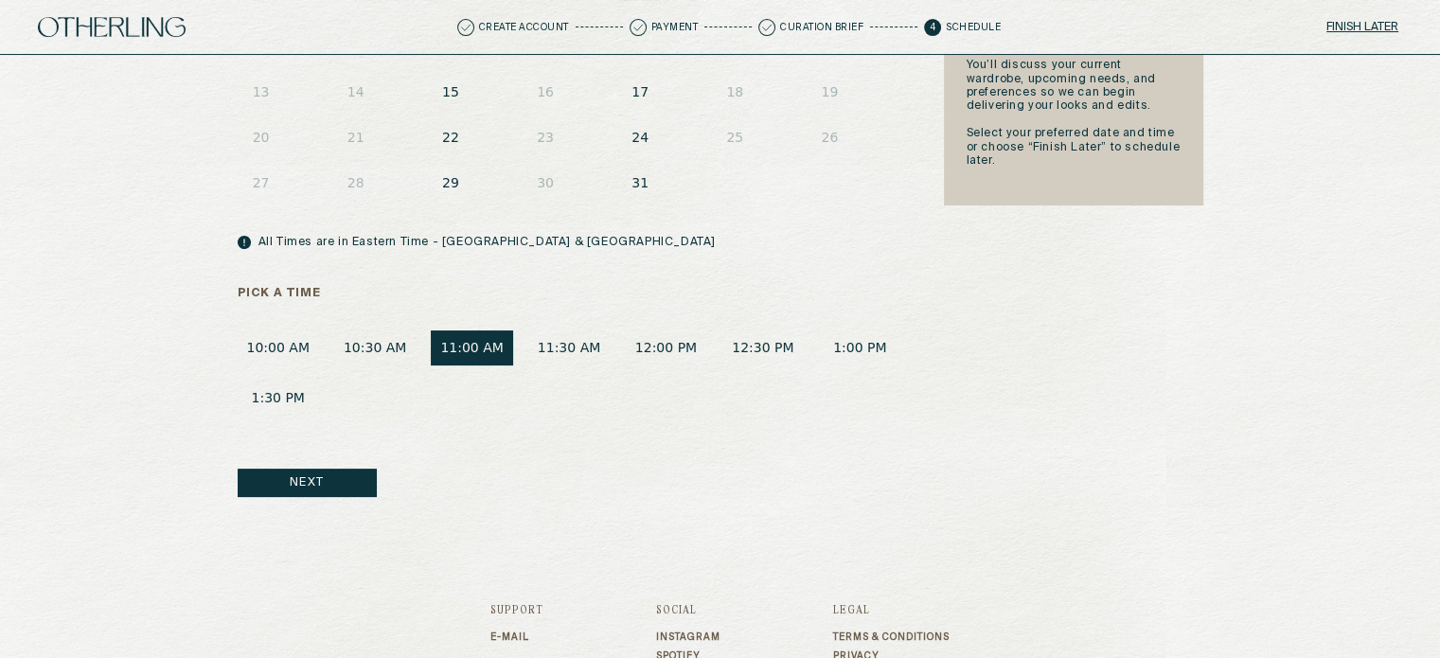
scroll to position [258, 0]
click at [362, 494] on button "Next" at bounding box center [307, 481] width 139 height 28
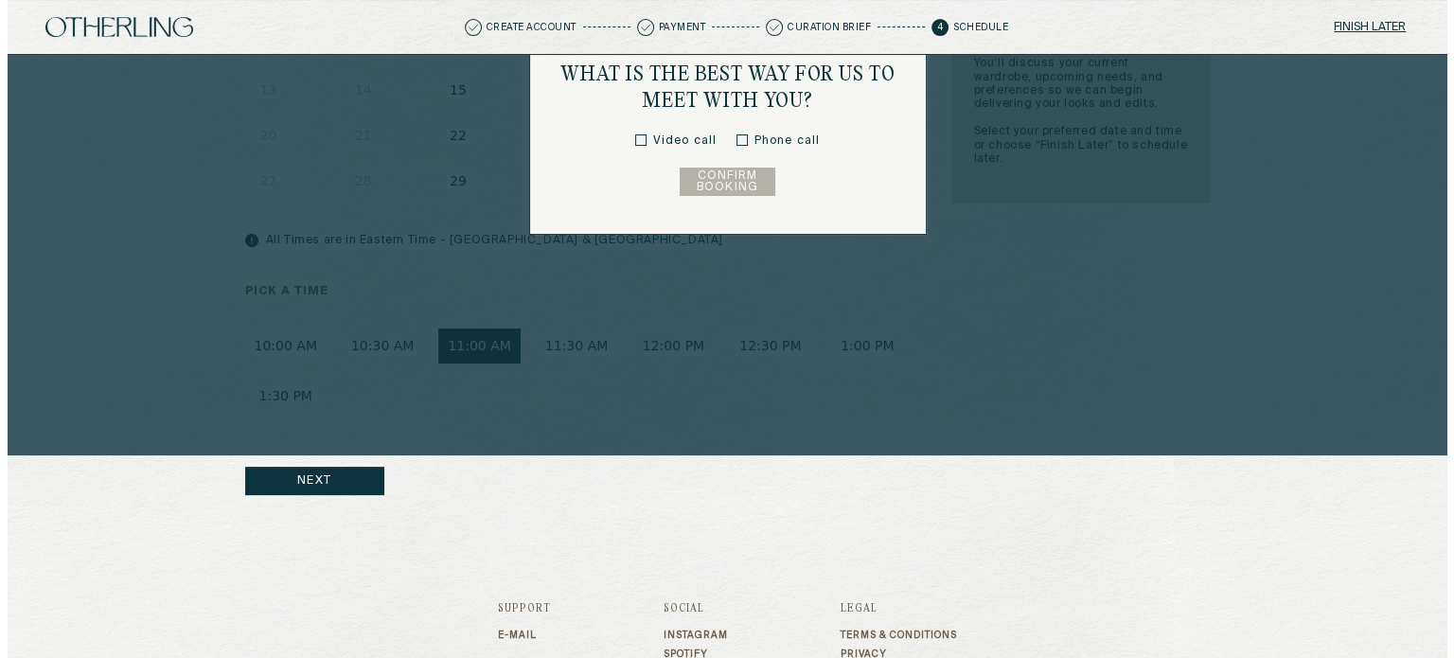
scroll to position [0, 0]
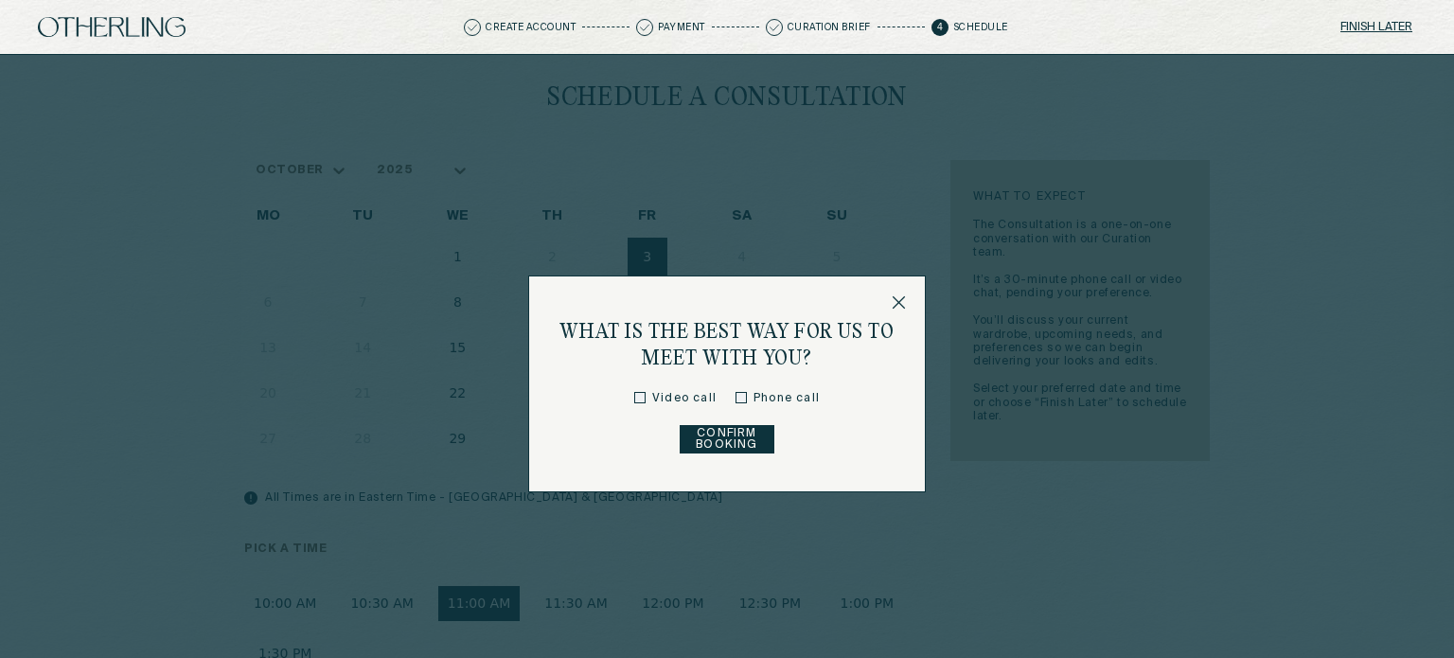
click at [740, 438] on button "Confirm Booking" at bounding box center [728, 439] width 96 height 28
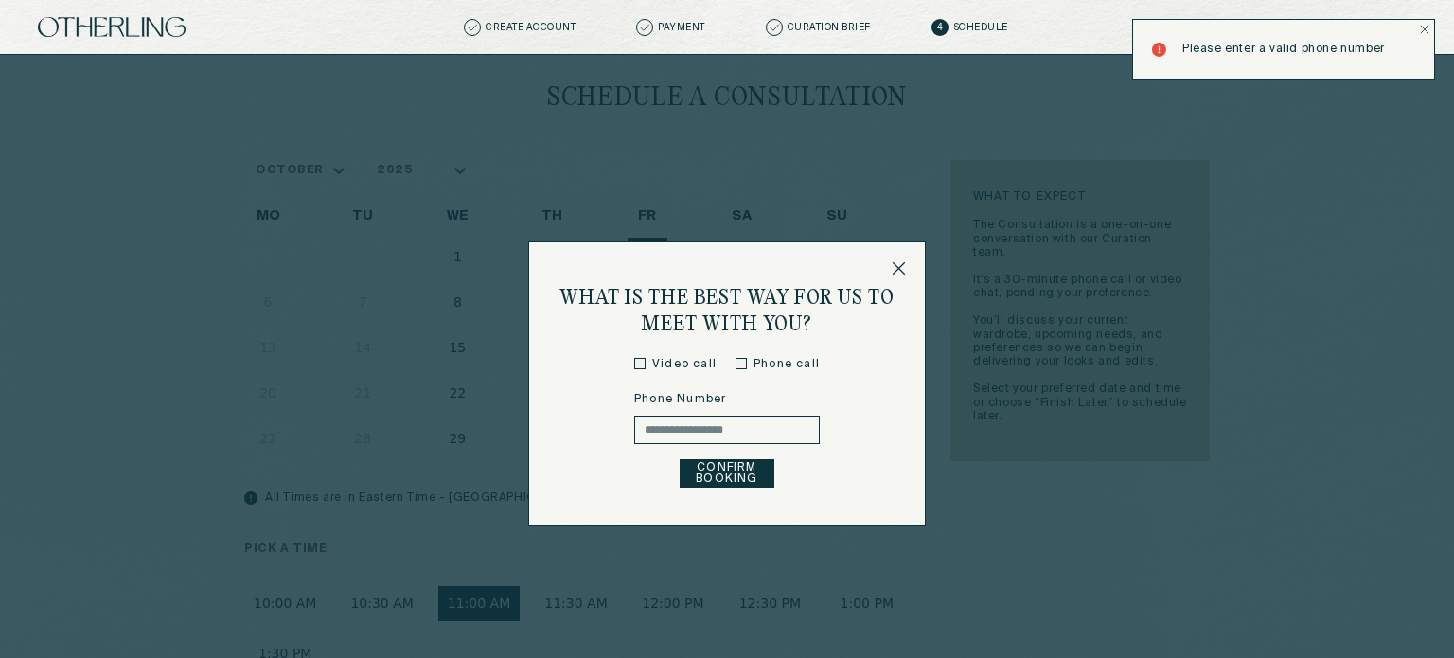
click at [740, 438] on input "text" at bounding box center [727, 430] width 186 height 28
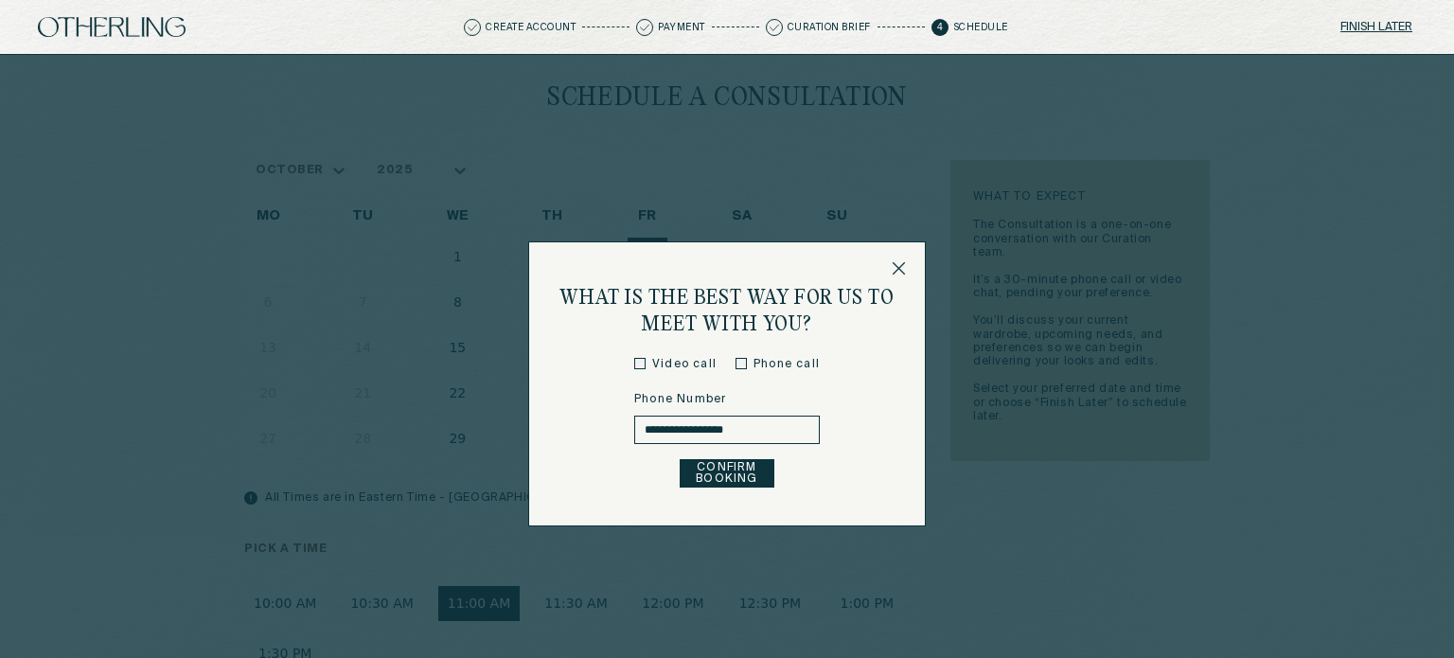
type input "**********"
click at [743, 476] on button "Confirm Booking" at bounding box center [728, 473] width 96 height 28
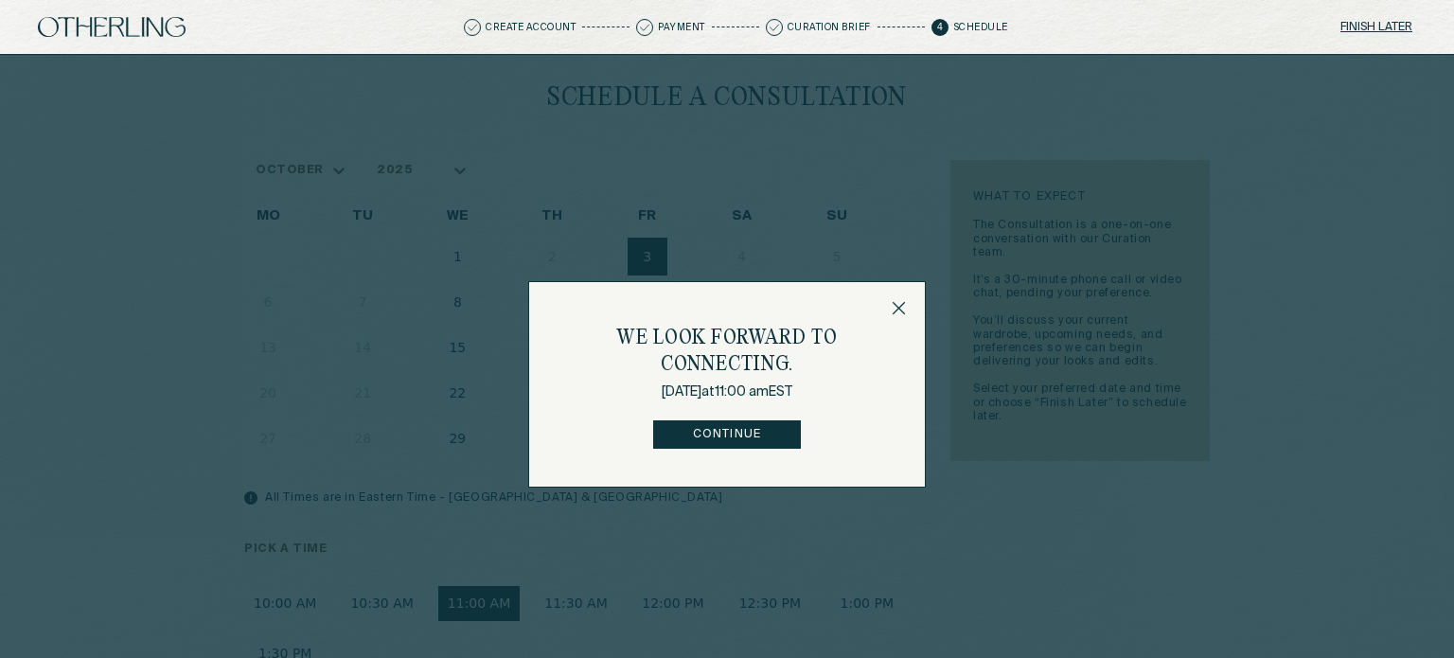
click at [705, 441] on button "Continue" at bounding box center [726, 434] width 147 height 28
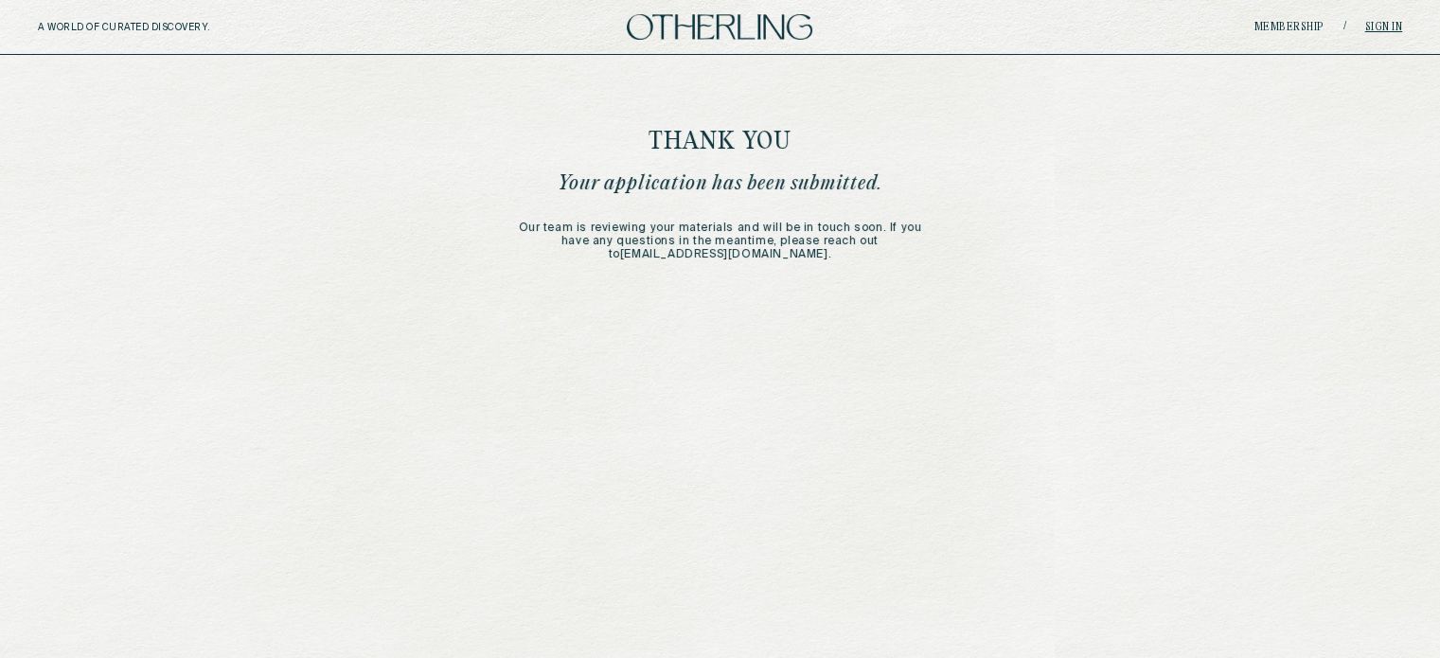
click at [1396, 29] on link "Sign in" at bounding box center [1384, 27] width 38 height 11
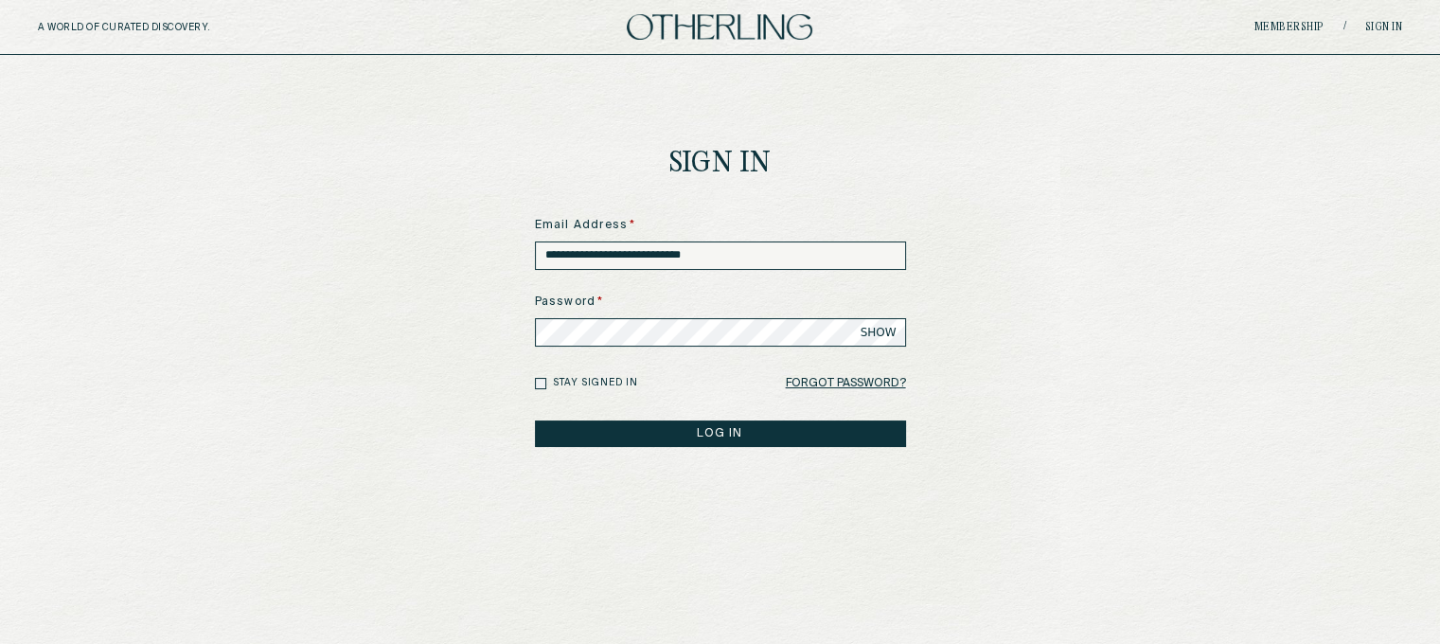
click at [709, 427] on button "LOG IN" at bounding box center [720, 433] width 371 height 27
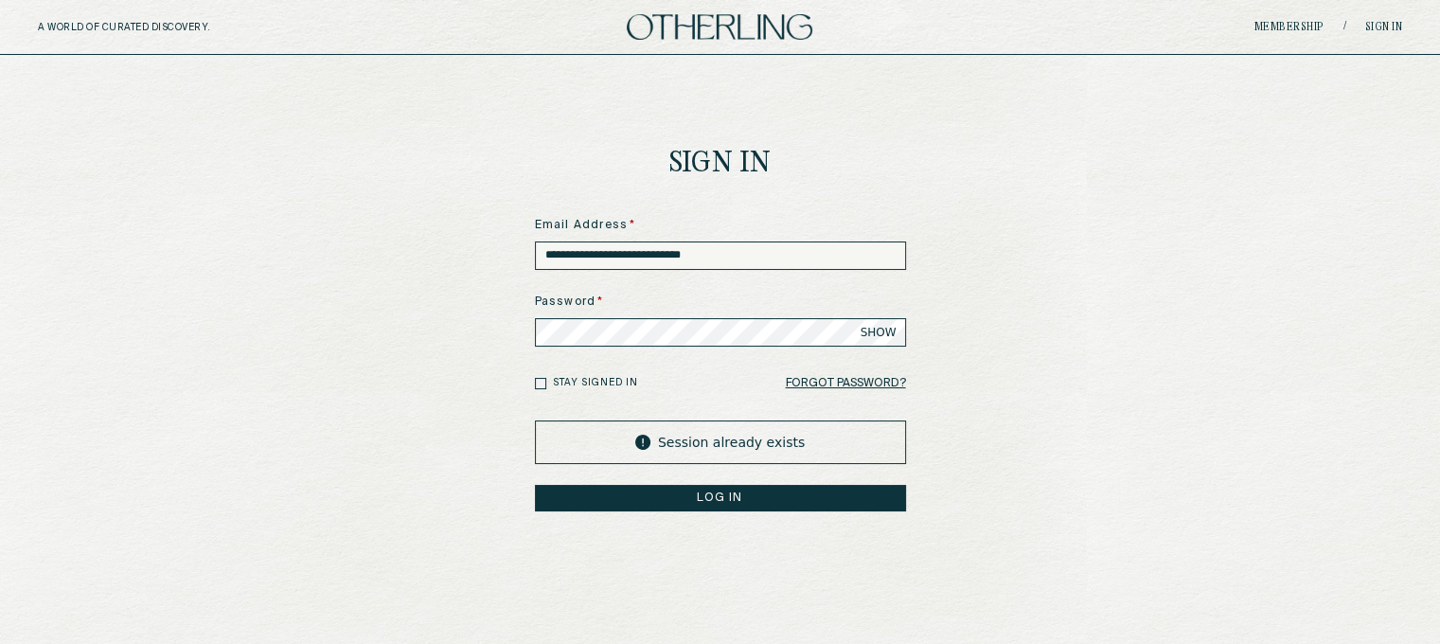
click at [777, 257] on input "**********" at bounding box center [720, 255] width 371 height 28
click at [643, 256] on input "**********" at bounding box center [720, 255] width 371 height 28
type input "**********"
click at [687, 506] on button "LOG IN" at bounding box center [720, 498] width 371 height 27
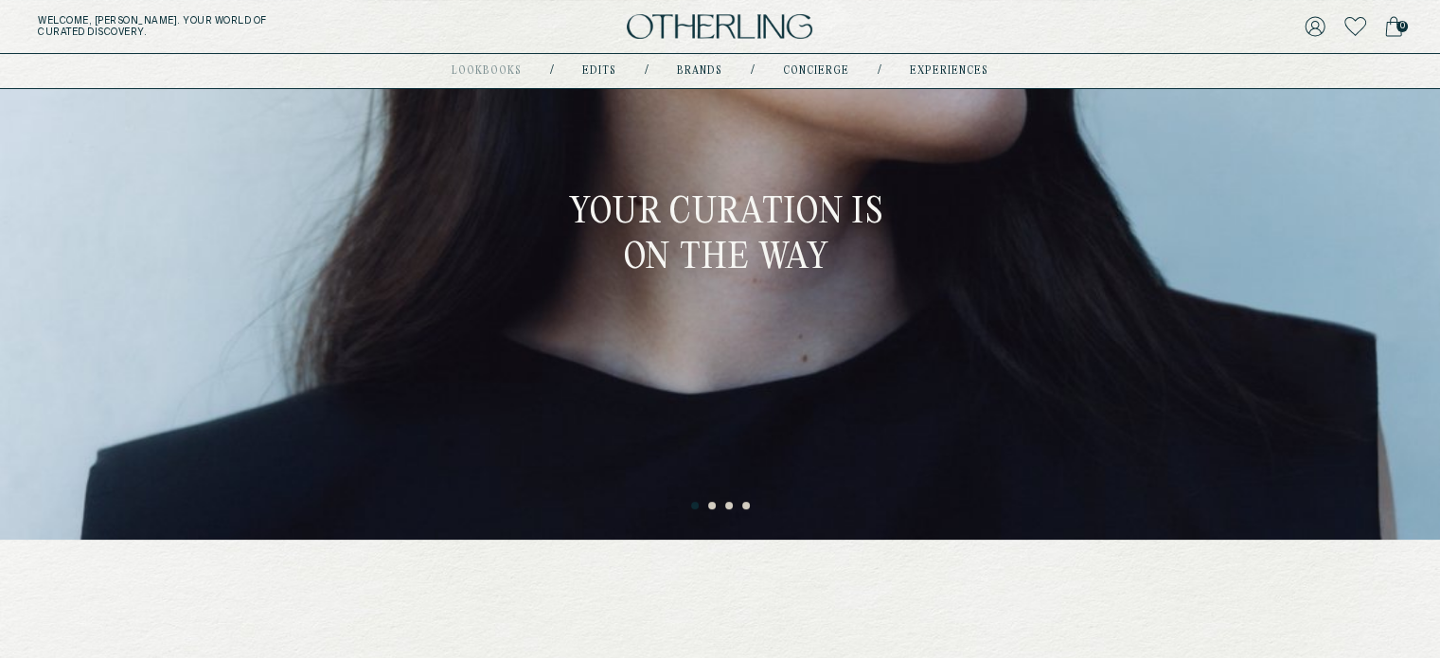
scroll to position [227, 0]
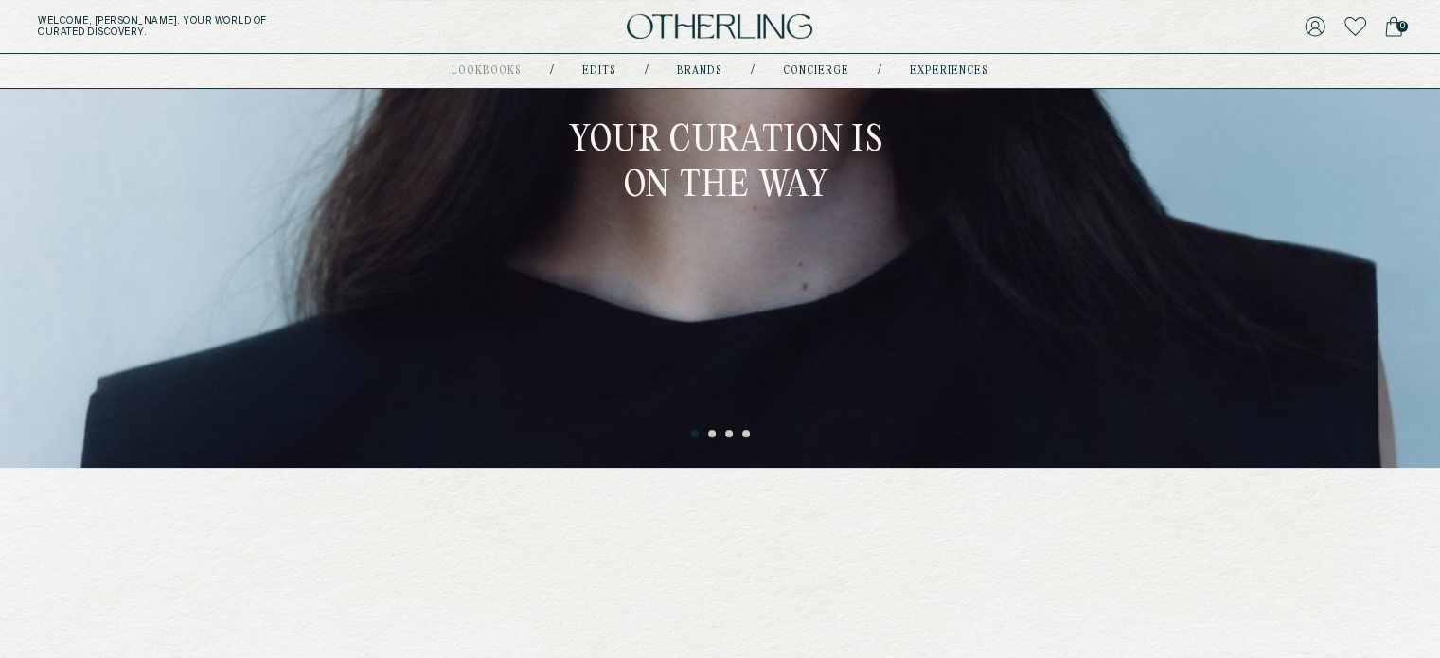
click at [711, 435] on button "2" at bounding box center [712, 434] width 9 height 9
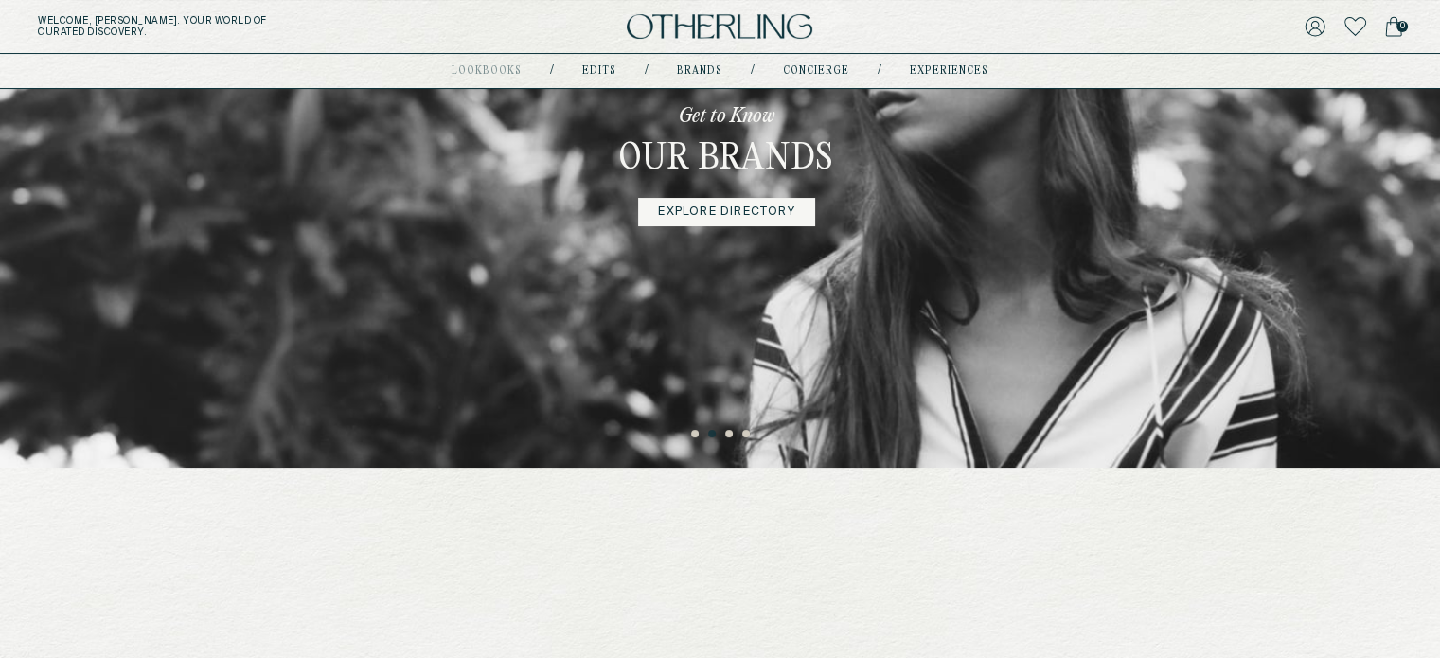
scroll to position [0, 0]
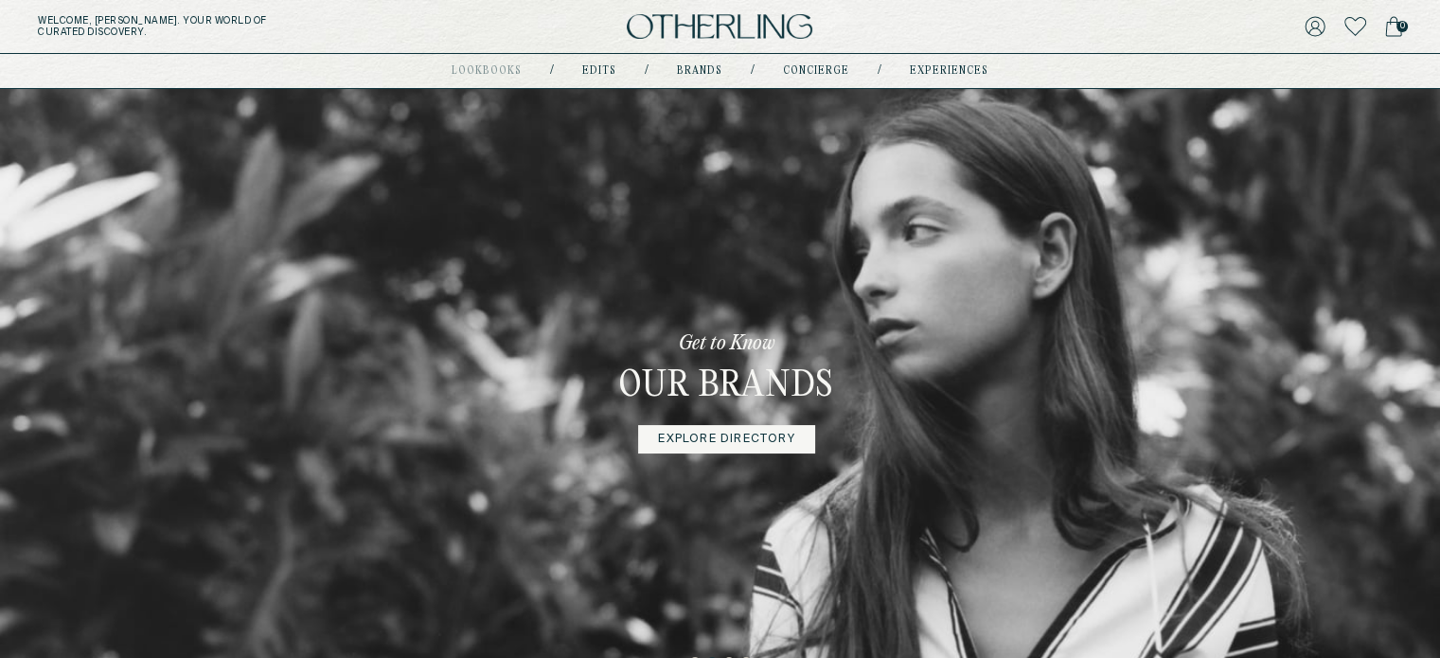
click at [737, 449] on link "Explore Directory" at bounding box center [726, 439] width 176 height 28
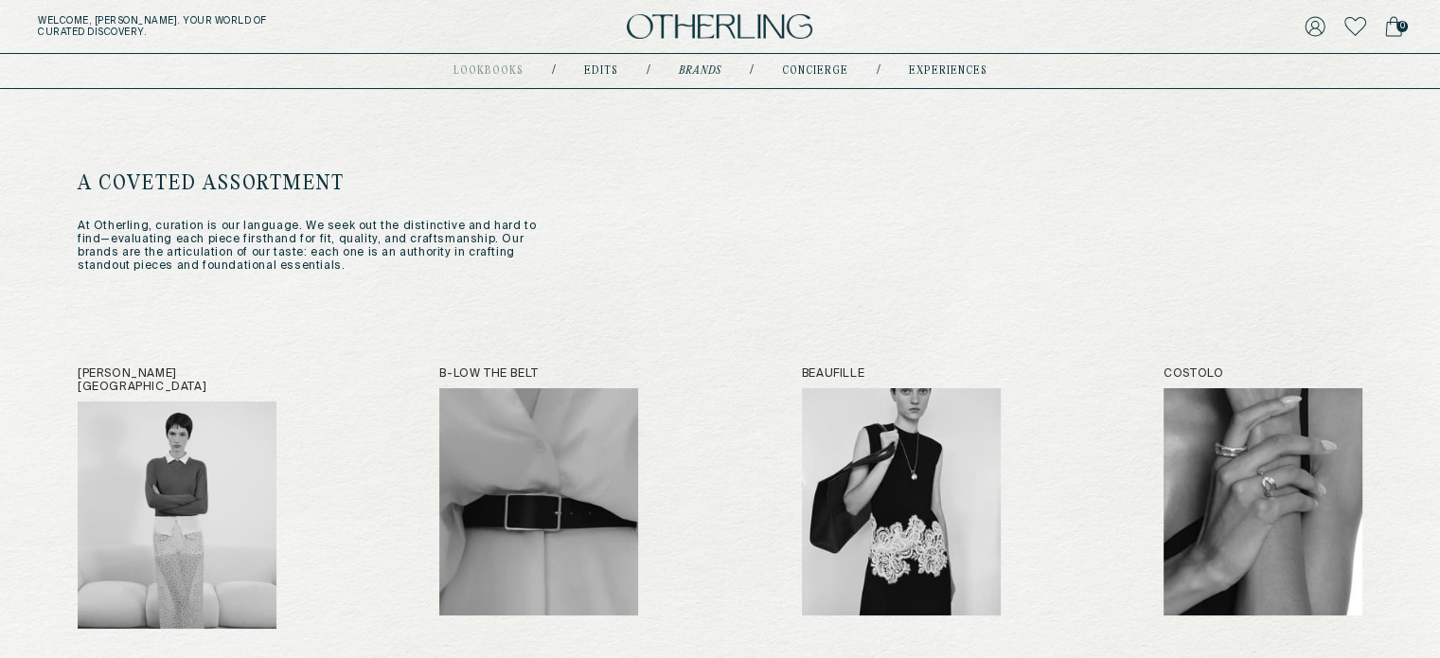
scroll to position [159, 0]
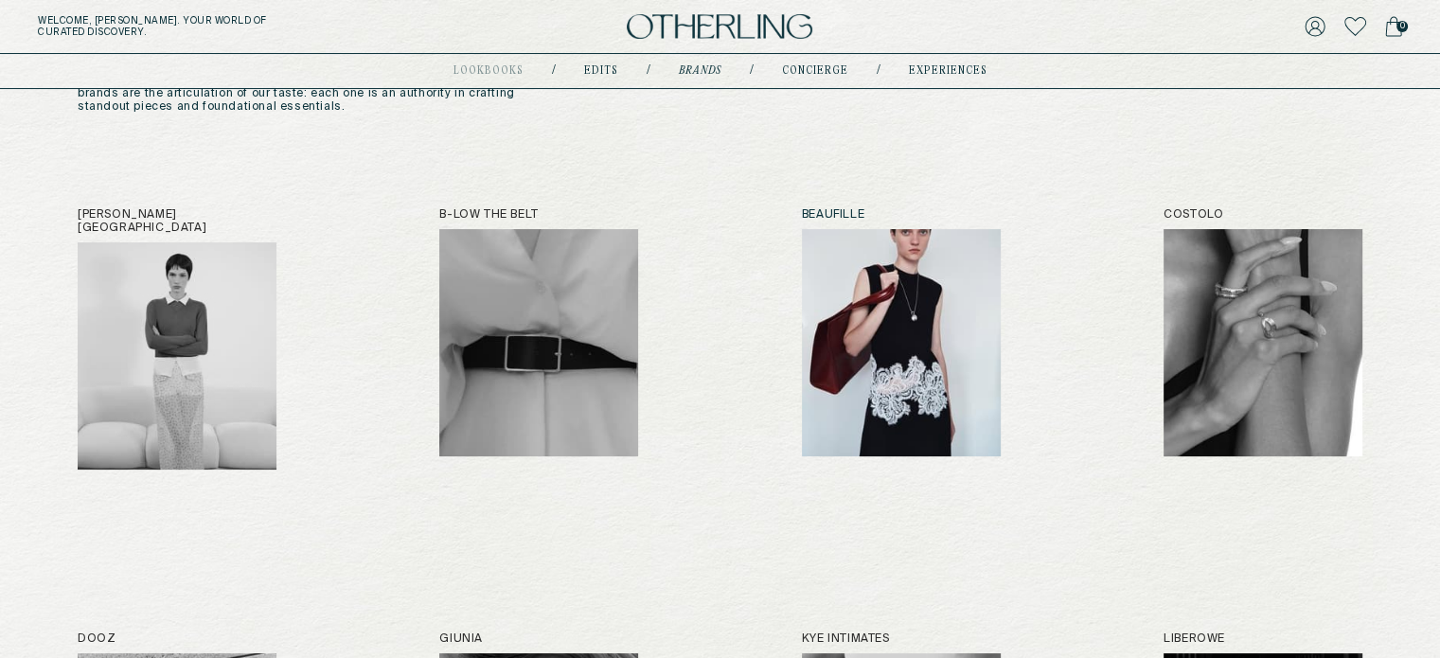
click at [936, 333] on img at bounding box center [901, 342] width 199 height 227
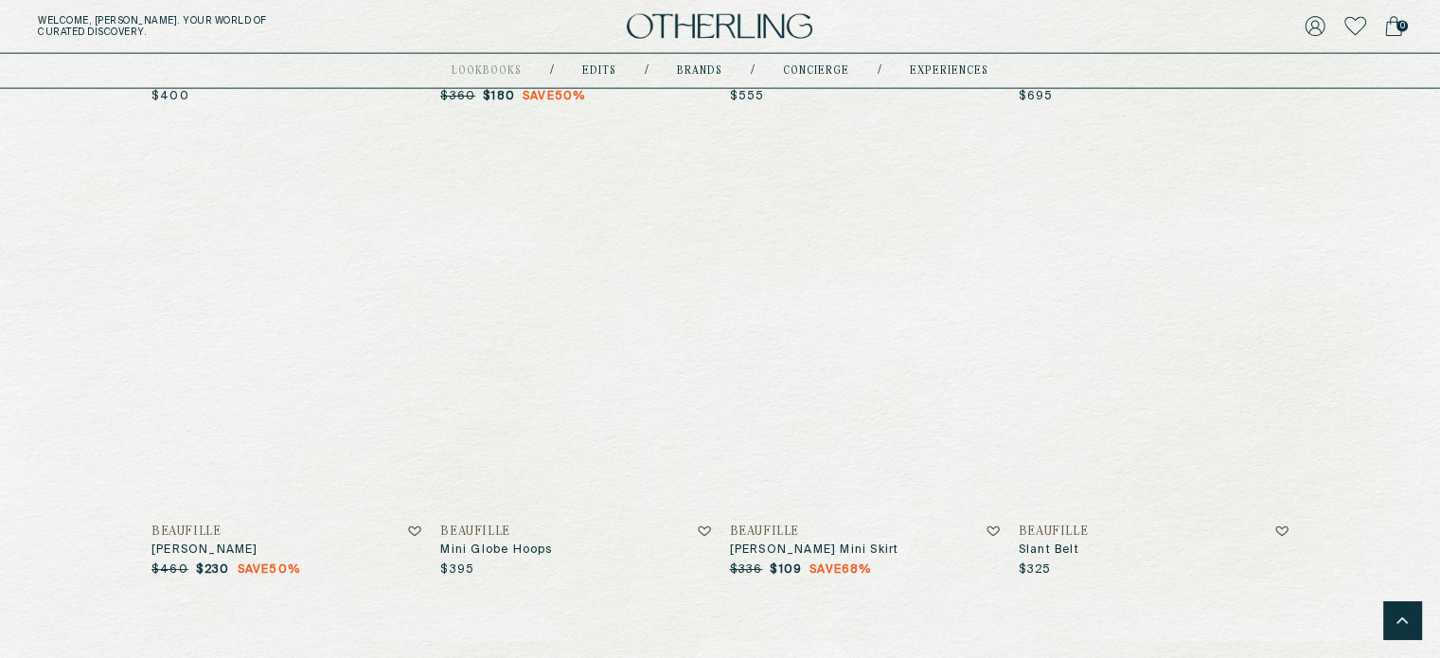
scroll to position [4451, 0]
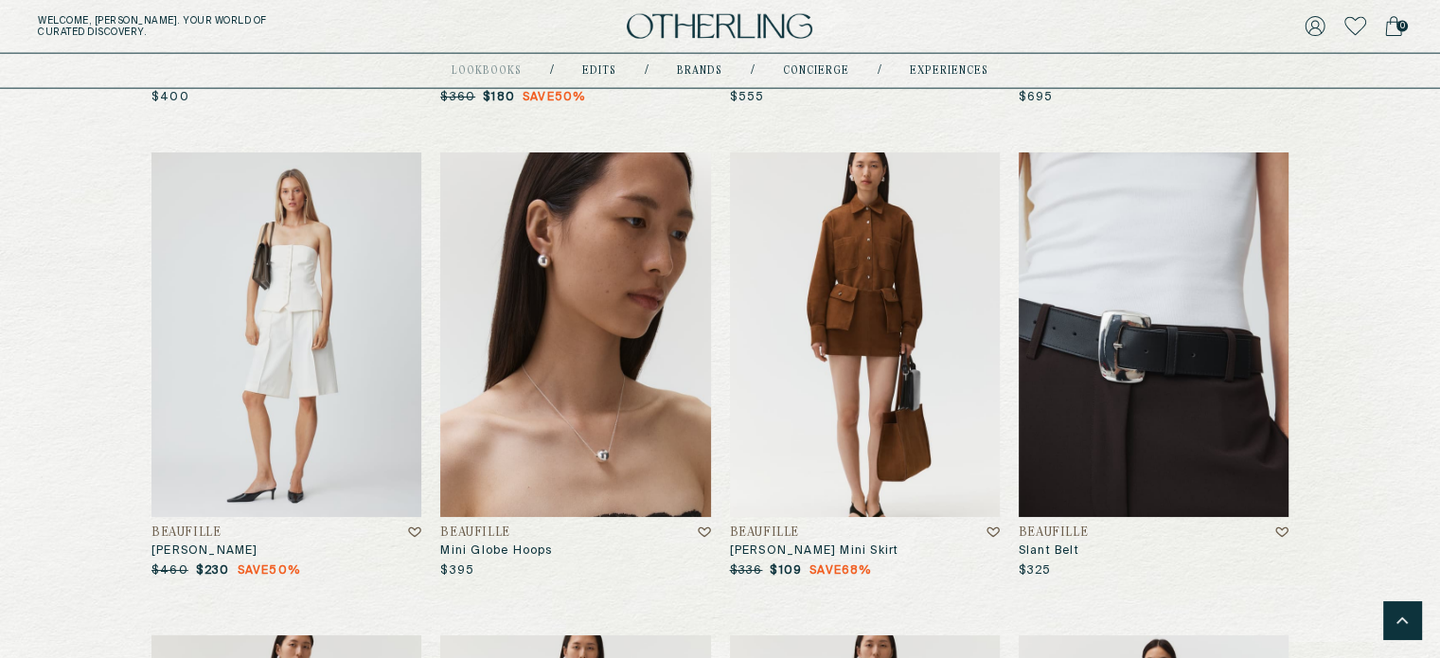
click at [616, 354] on img at bounding box center [575, 334] width 270 height 364
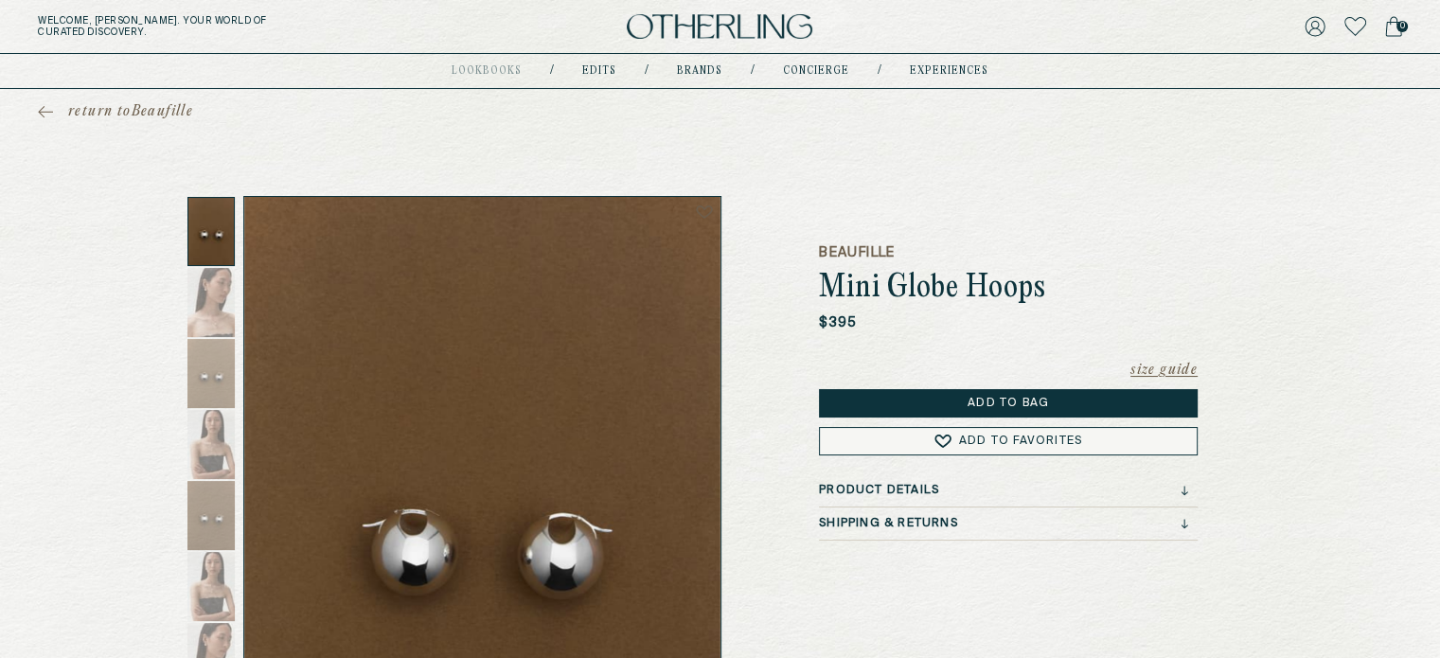
click at [897, 485] on h3 "Product Details" at bounding box center [879, 490] width 120 height 13
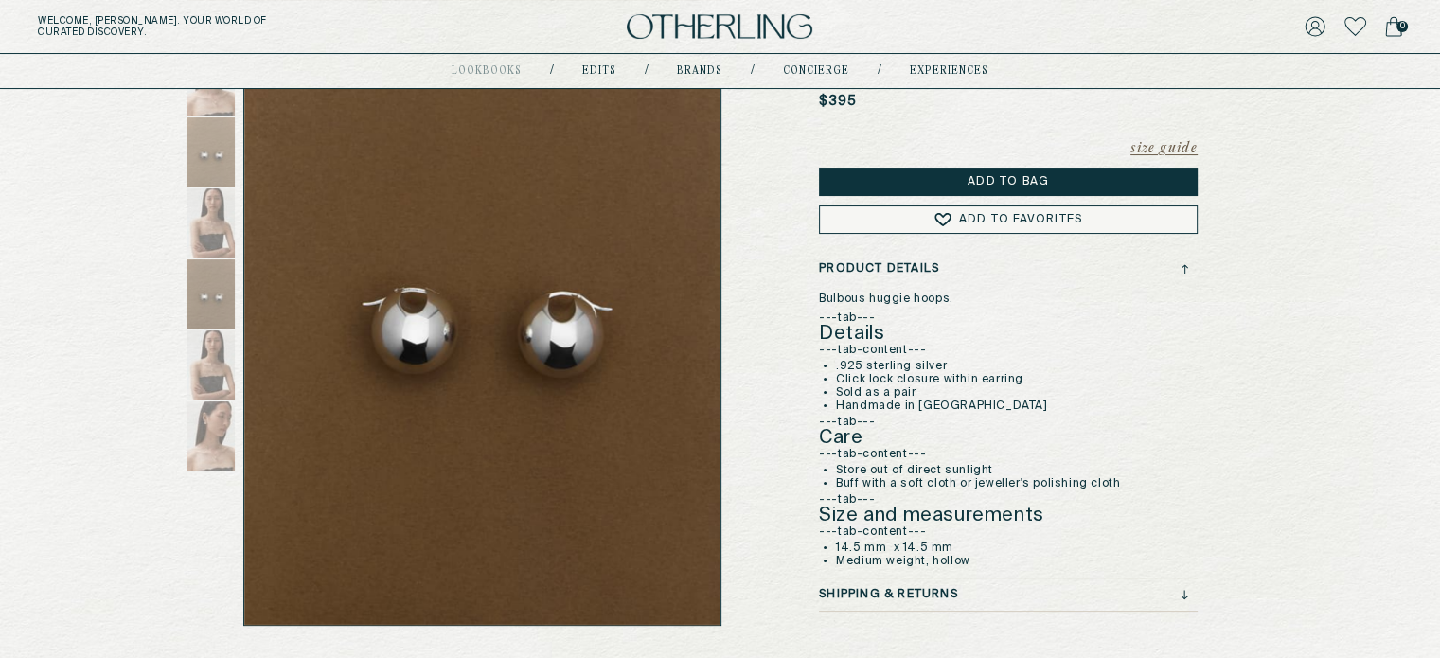
scroll to position [220, 0]
